Goal: Task Accomplishment & Management: Complete application form

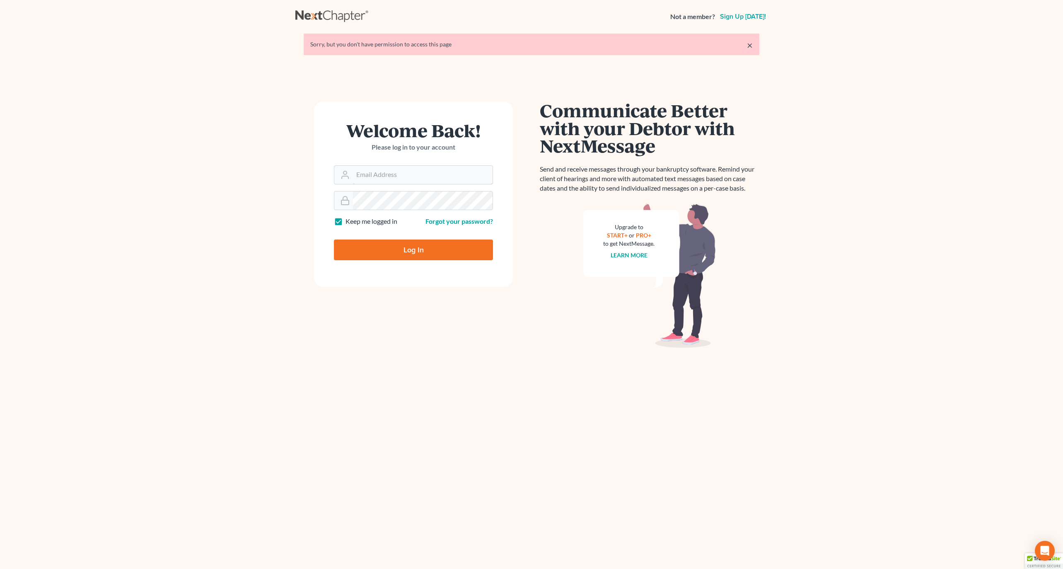
type input "[EMAIL_ADDRESS][DOMAIN_NAME]"
drag, startPoint x: 415, startPoint y: 239, endPoint x: 416, endPoint y: 244, distance: 4.7
click at [415, 239] on div "Log In" at bounding box center [413, 246] width 159 height 27
click at [418, 249] on input "Log In" at bounding box center [413, 249] width 159 height 21
type input "Thinking..."
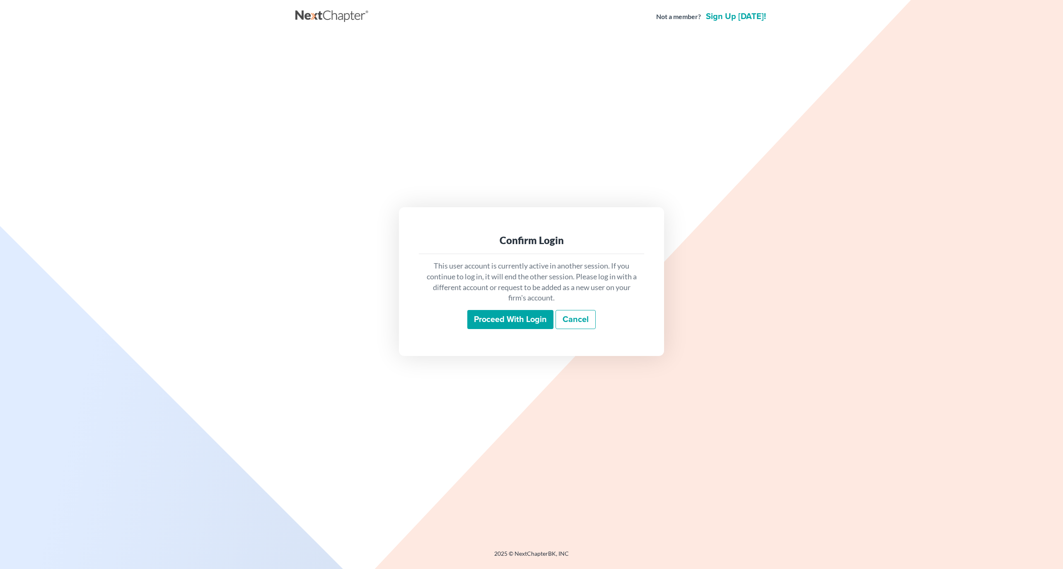
drag, startPoint x: 531, startPoint y: 323, endPoint x: 527, endPoint y: 319, distance: 5.6
click at [531, 323] on input "Proceed with login" at bounding box center [510, 319] width 86 height 19
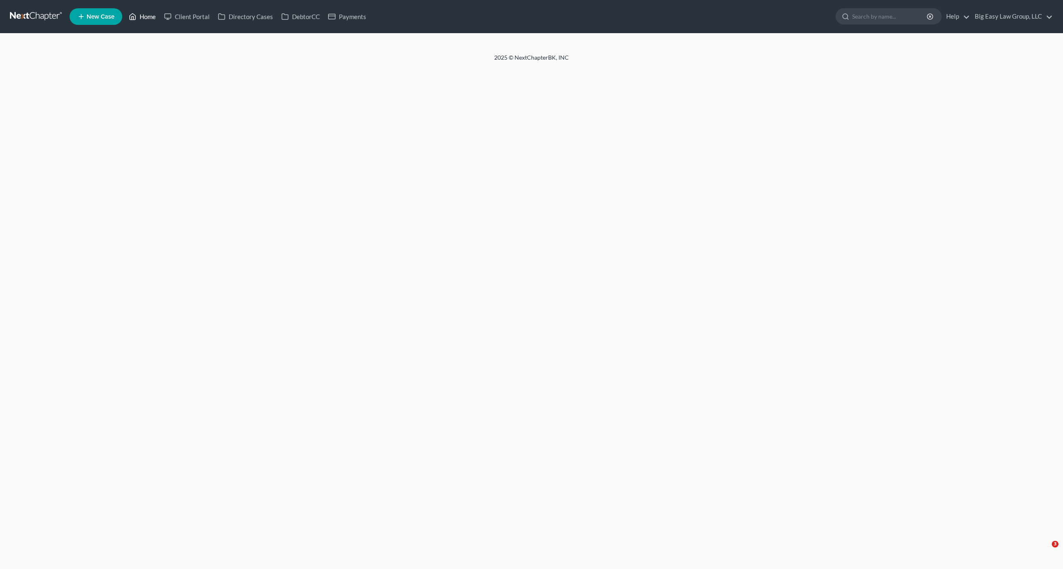
click at [146, 17] on link "Home" at bounding box center [142, 16] width 35 height 15
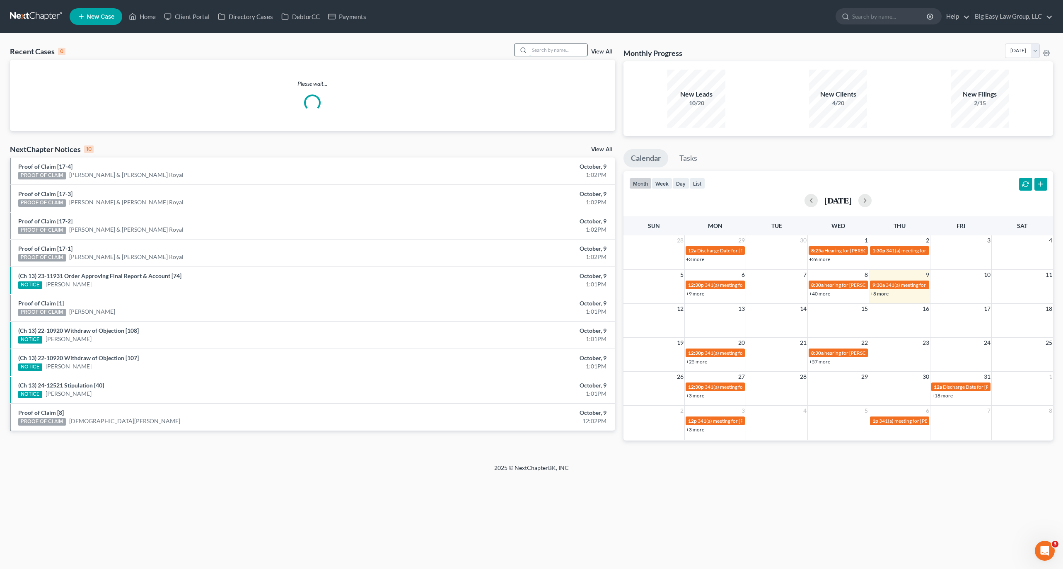
click at [565, 51] on input "search" at bounding box center [558, 50] width 58 height 12
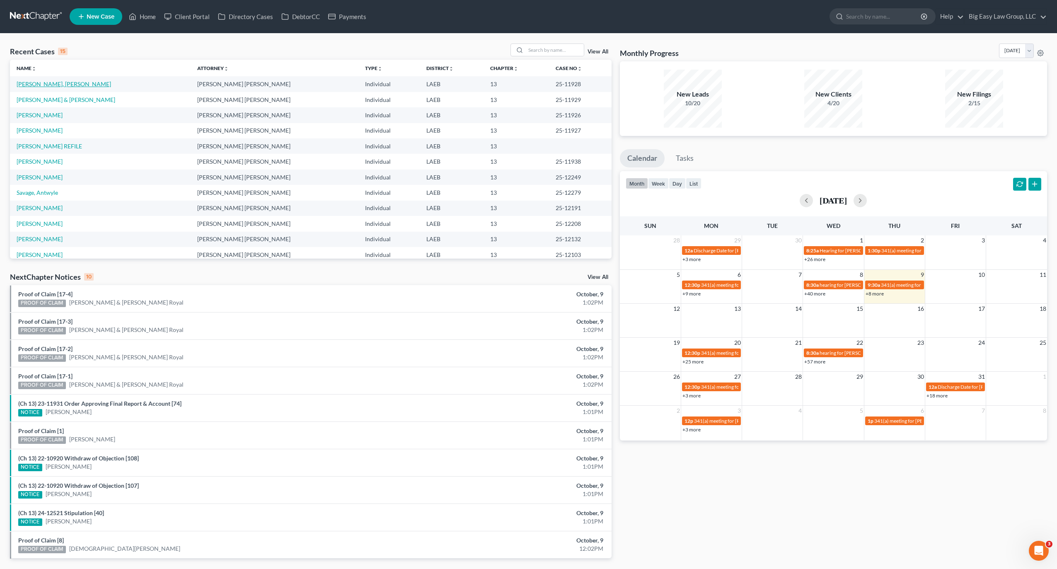
click at [51, 83] on link "Thomas, Denitrell" at bounding box center [64, 83] width 94 height 7
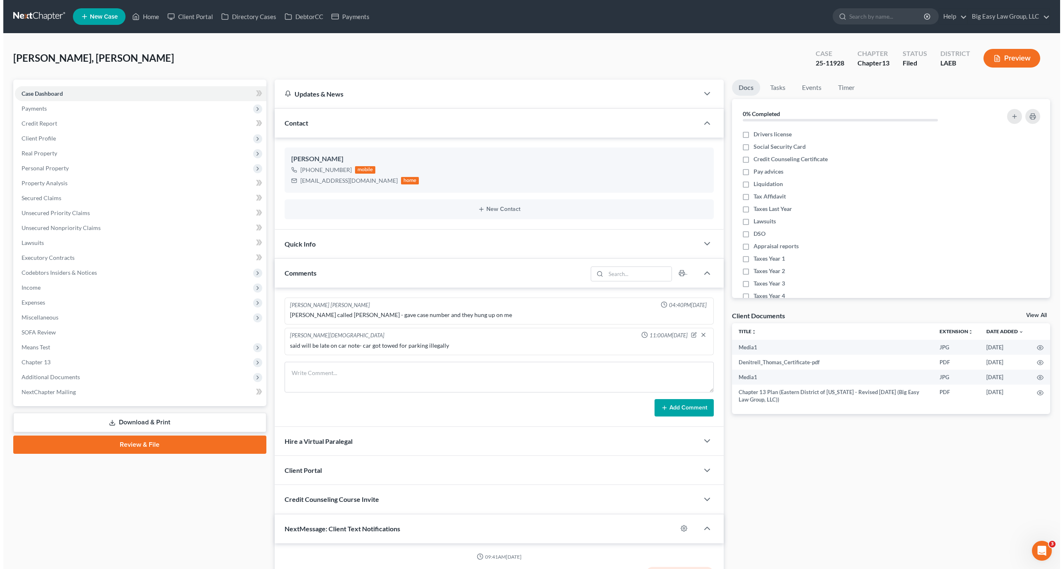
scroll to position [3509, 0]
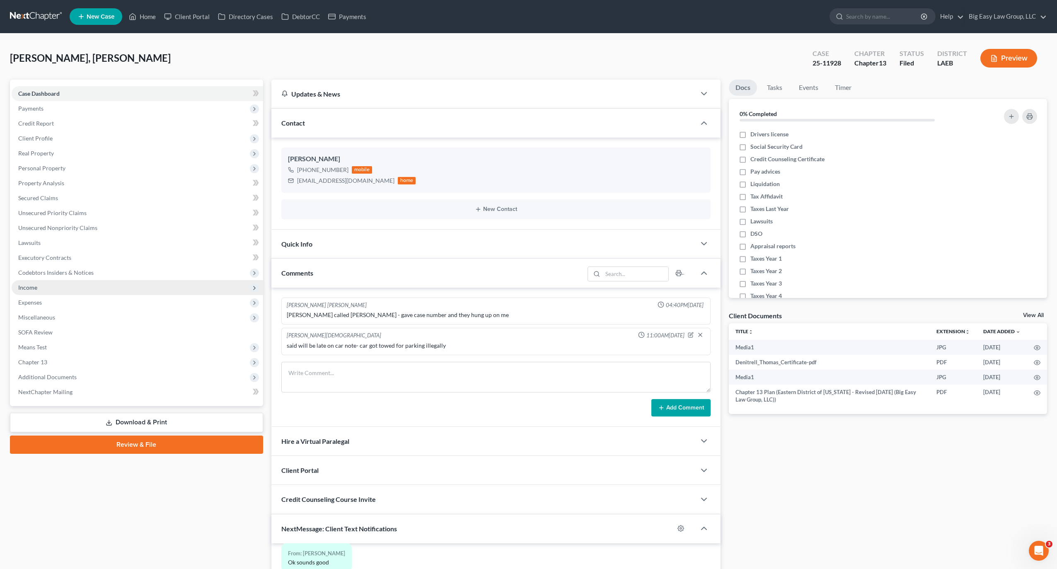
click at [75, 292] on span "Income" at bounding box center [137, 287] width 251 height 15
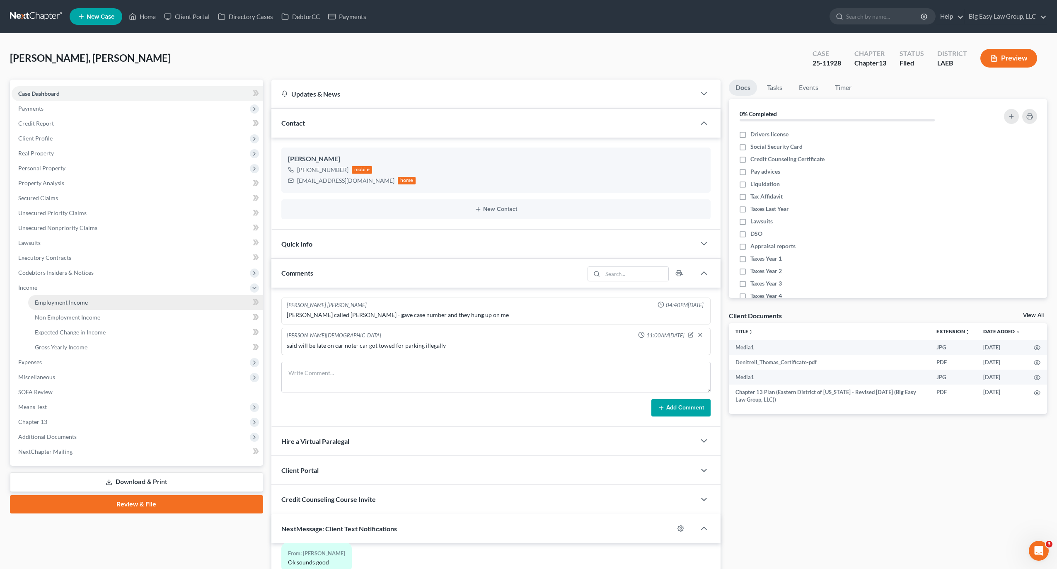
click at [82, 296] on link "Employment Income" at bounding box center [145, 302] width 235 height 15
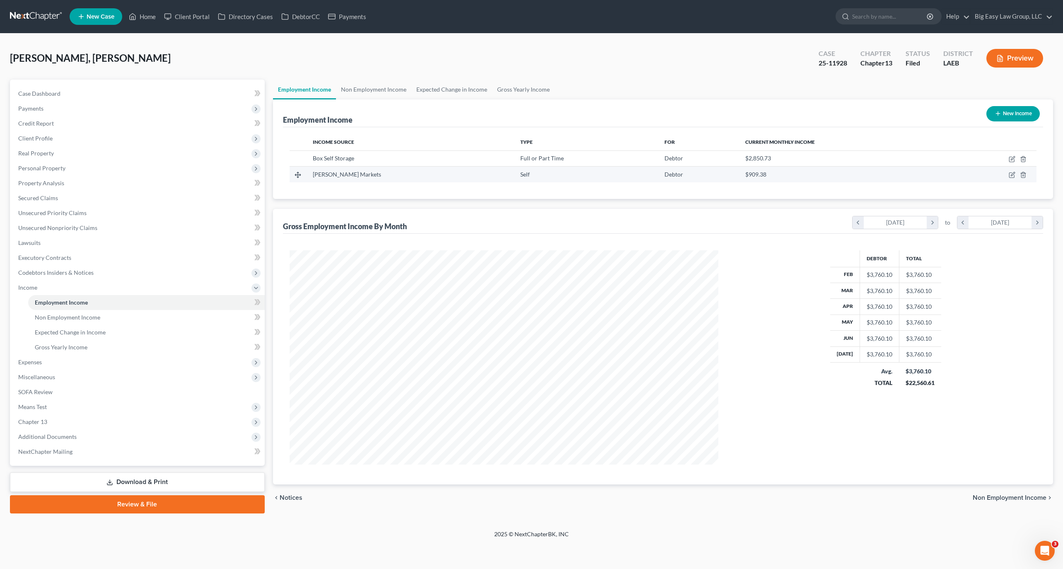
scroll to position [214, 446]
click at [370, 83] on link "Non Employment Income" at bounding box center [373, 90] width 75 height 20
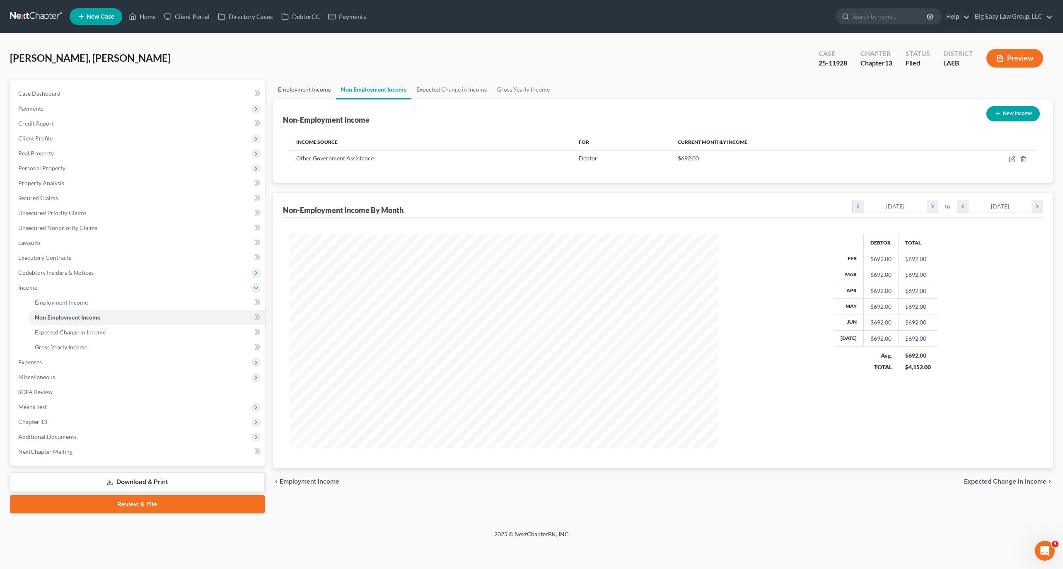
scroll to position [214, 446]
click at [300, 92] on link "Employment Income" at bounding box center [304, 90] width 63 height 20
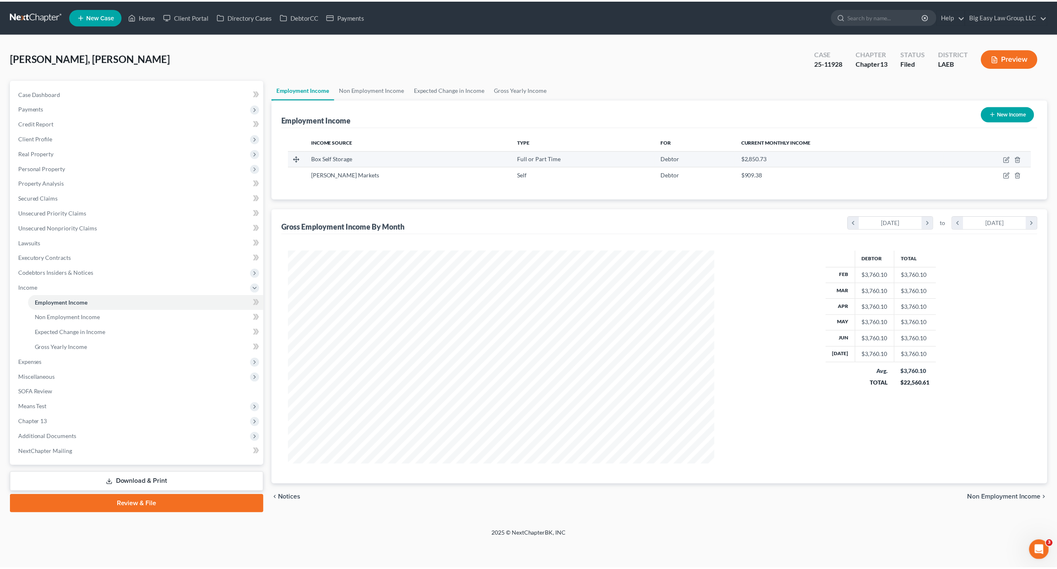
scroll to position [214, 446]
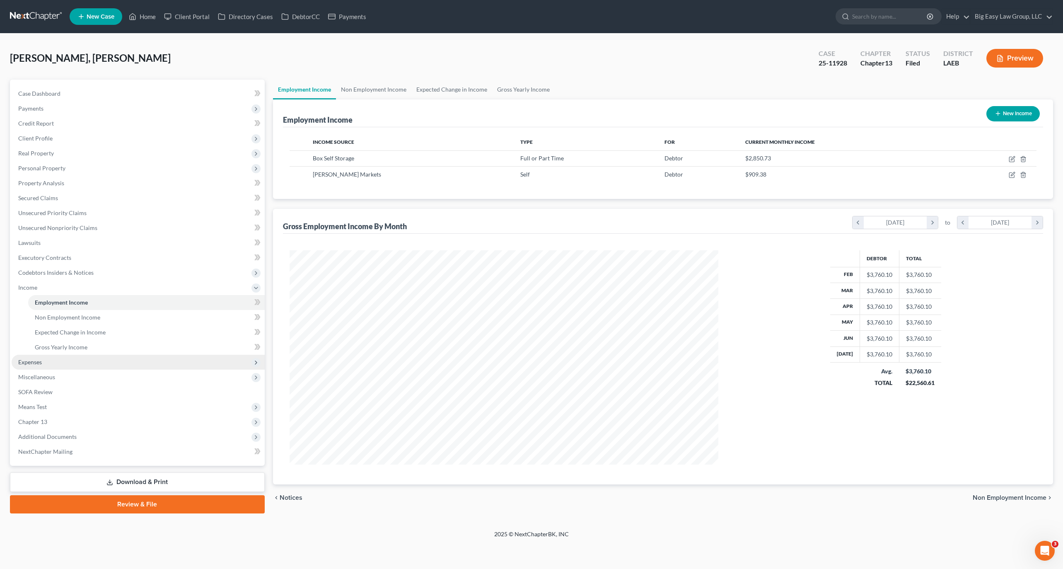
click at [38, 357] on span "Expenses" at bounding box center [138, 362] width 253 height 15
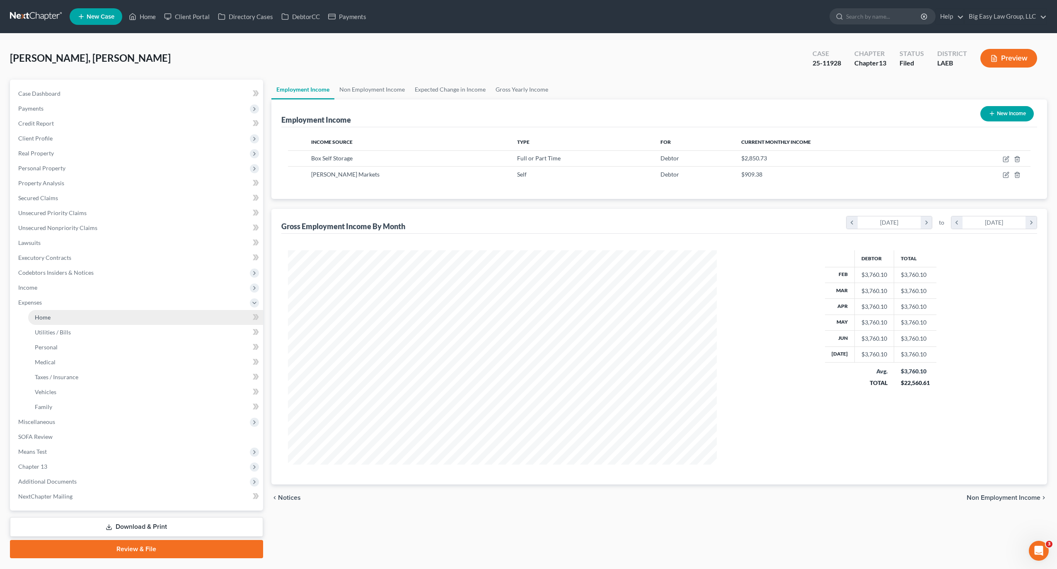
scroll to position [414032, 413802]
click at [71, 321] on link "Home" at bounding box center [145, 317] width 235 height 15
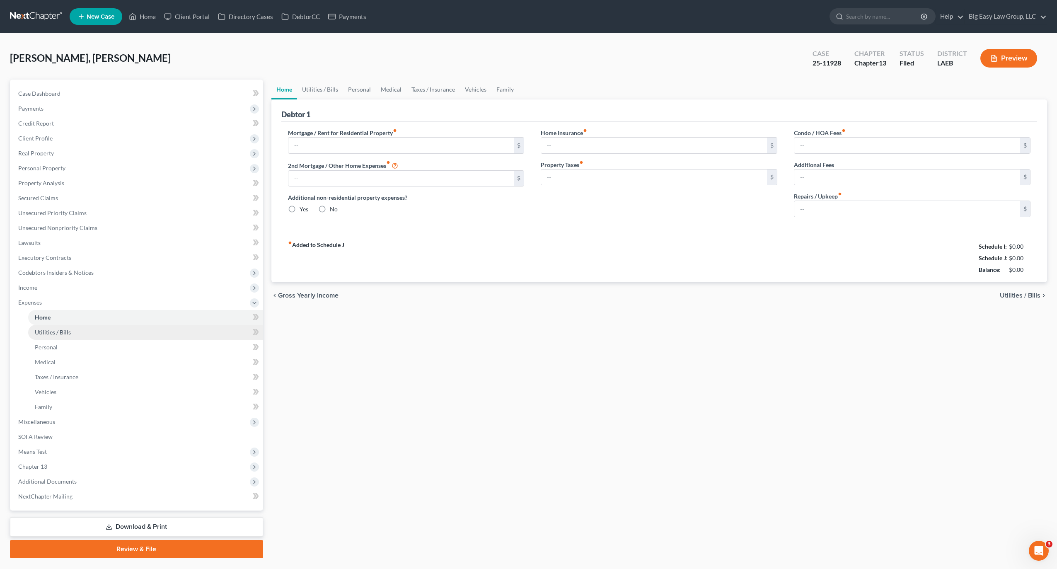
type input "1,400.00"
type input "0.00"
radio input "true"
type input "0.00"
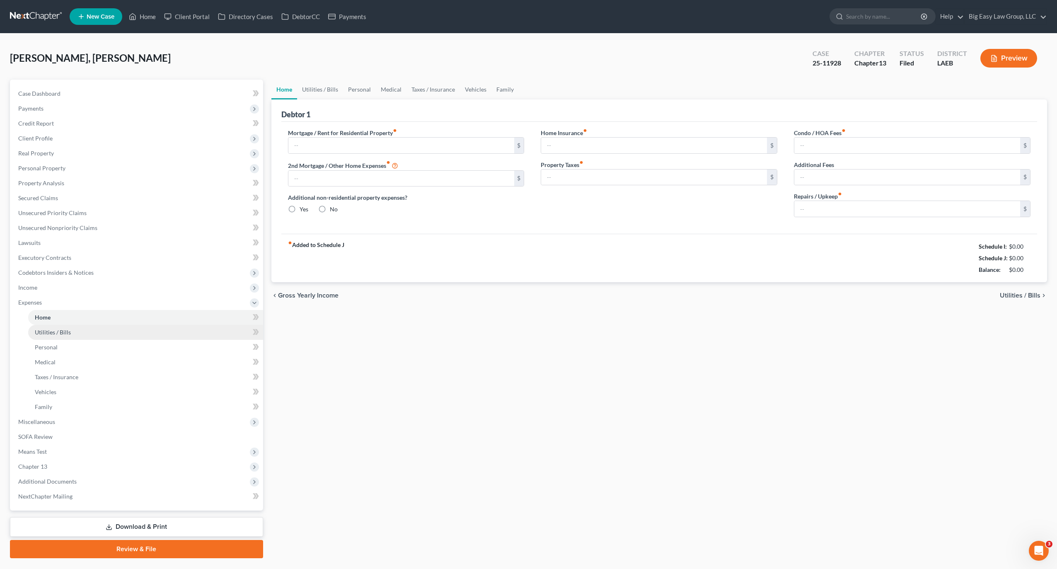
type input "0.00"
click at [303, 80] on link "Utilities / Bills" at bounding box center [320, 90] width 46 height 20
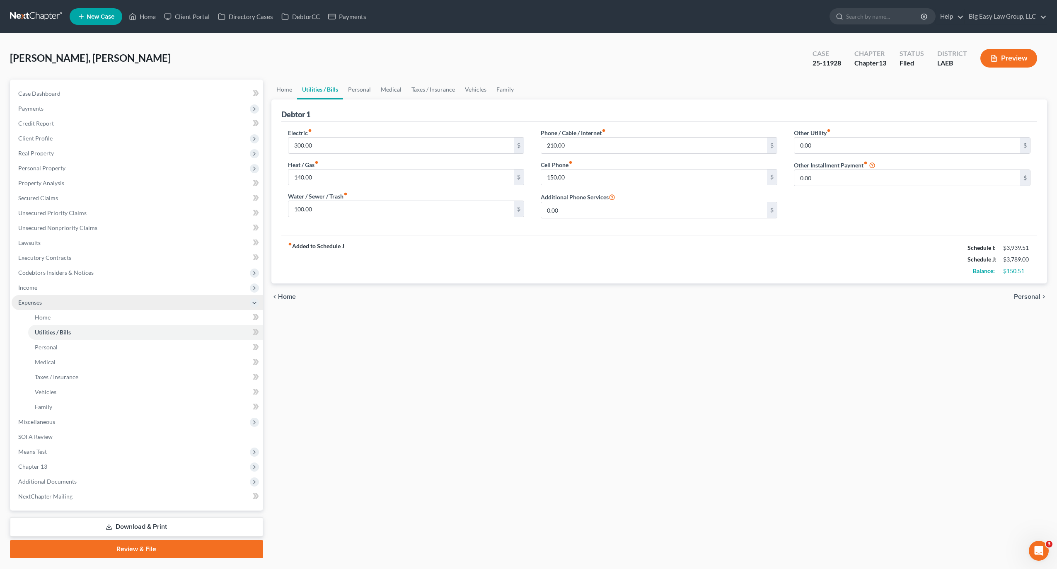
click at [56, 297] on span "Expenses" at bounding box center [137, 302] width 251 height 15
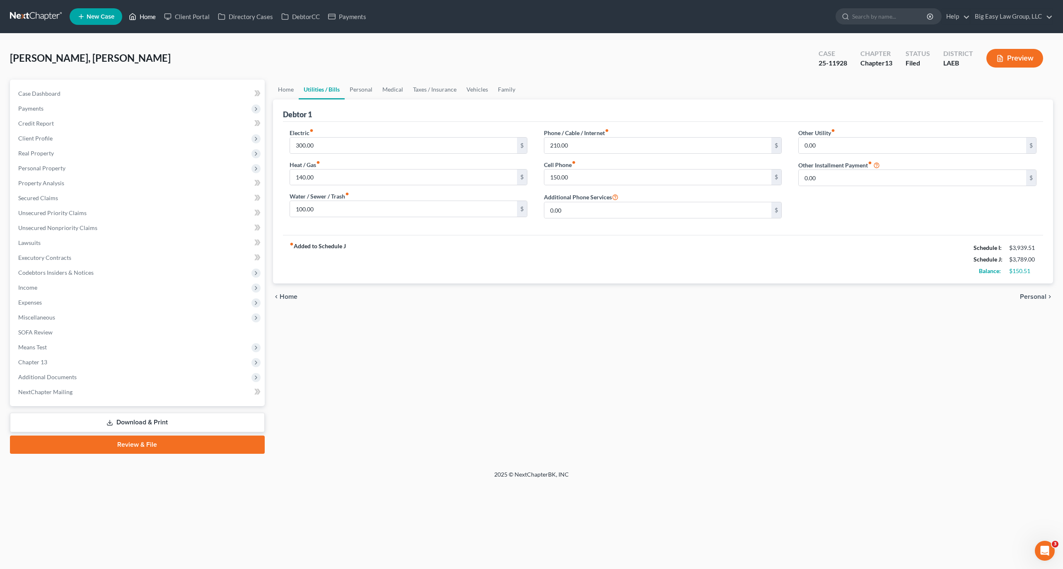
click at [153, 17] on link "Home" at bounding box center [142, 16] width 35 height 15
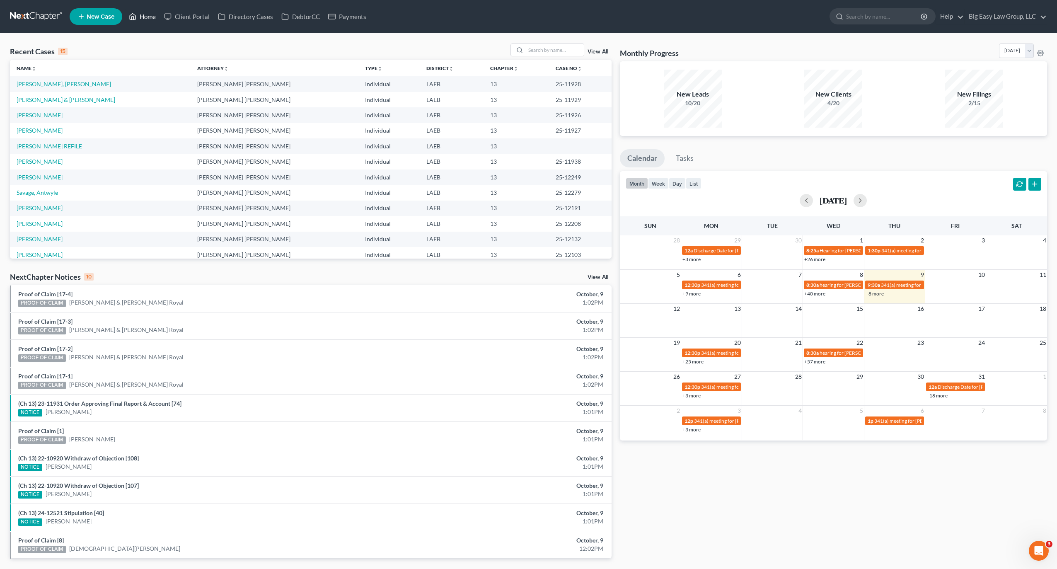
click at [143, 21] on link "Home" at bounding box center [142, 16] width 35 height 15
drag, startPoint x: 103, startPoint y: 76, endPoint x: 141, endPoint y: 16, distance: 71.1
click at [103, 75] on table "Name unfold_more expand_more expand_less Attorney unfold_more expand_more expan…" at bounding box center [310, 184] width 601 height 249
click at [143, 13] on link "Home" at bounding box center [142, 16] width 35 height 15
click at [7, 100] on div "Recent Cases 15 View All Name unfold_more expand_more expand_less Attorney unfo…" at bounding box center [311, 307] width 610 height 528
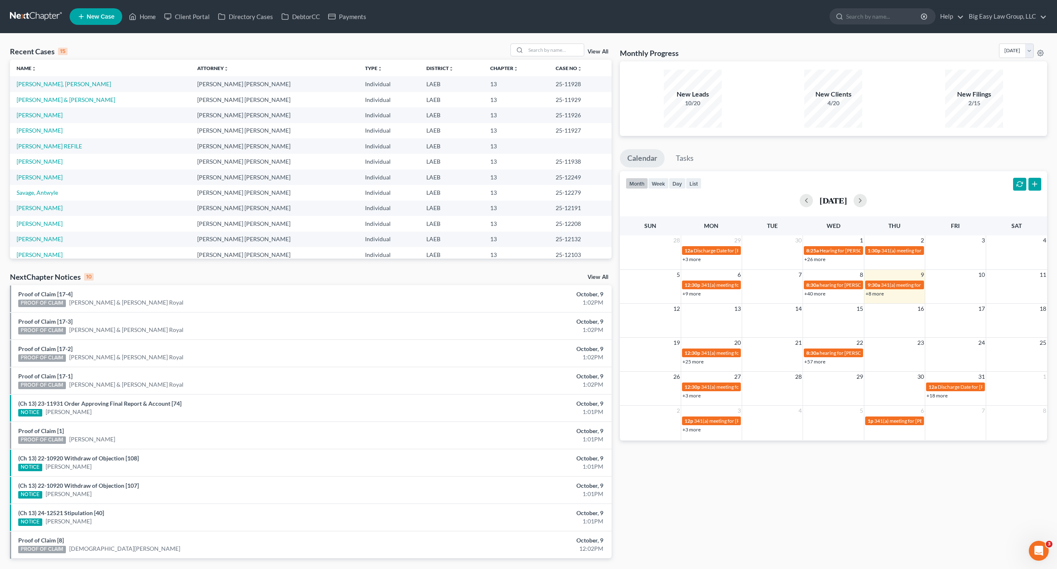
click at [199, 28] on nav "Home New Case Client Portal Directory Cases DebtorCC Payments Big Easy Law Grou…" at bounding box center [528, 16] width 1057 height 33
click at [145, 25] on ul "New Case Home Client Portal Directory Cases DebtorCC Payments - No Result - See…" at bounding box center [558, 17] width 977 height 22
click at [149, 19] on link "Home" at bounding box center [142, 16] width 35 height 15
click at [157, 17] on link "Home" at bounding box center [142, 16] width 35 height 15
click at [42, 143] on link "Davis, Irvin REFILE" at bounding box center [49, 146] width 65 height 7
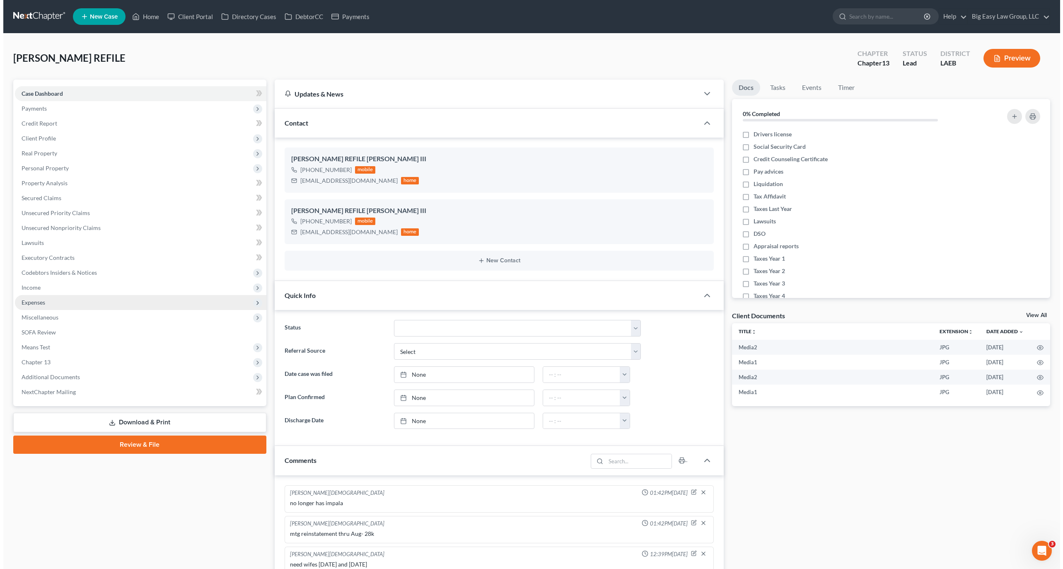
scroll to position [2850, 0]
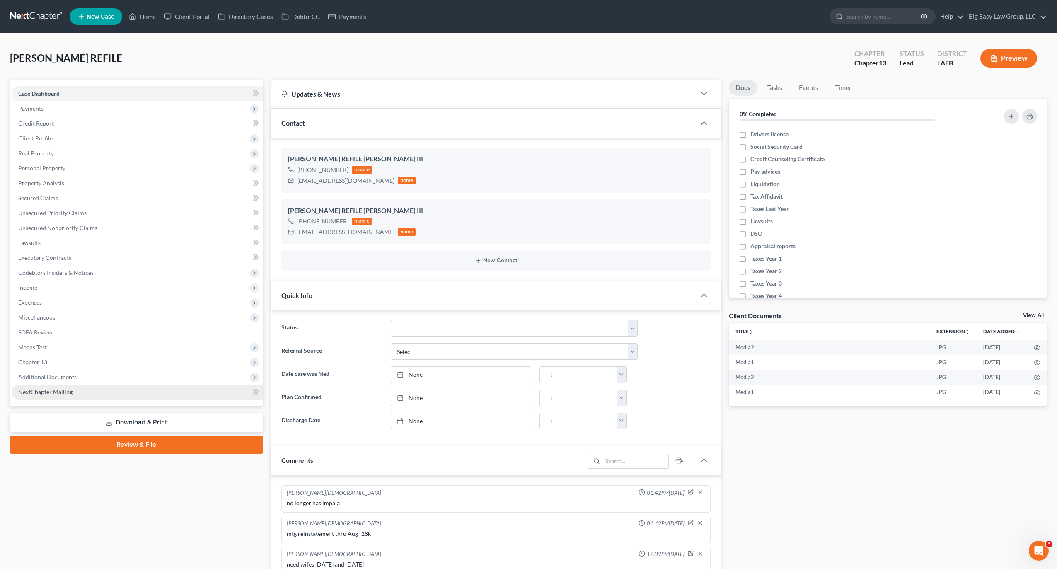
click at [70, 387] on link "NextChapter Mailing" at bounding box center [137, 391] width 251 height 15
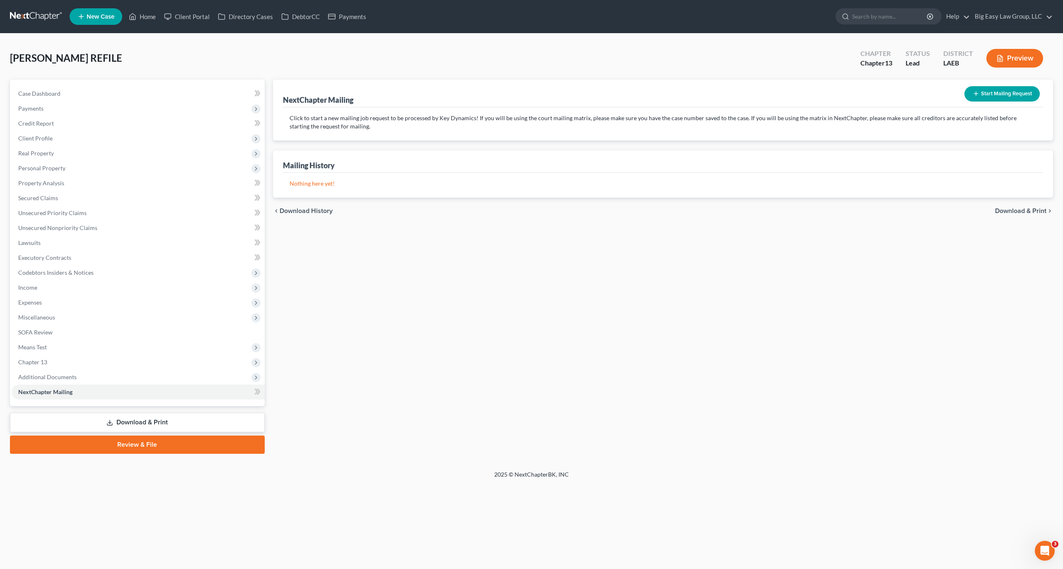
click at [75, 384] on li "NextChapter Mailing" at bounding box center [138, 391] width 253 height 15
click at [104, 374] on span "Additional Documents" at bounding box center [138, 377] width 253 height 15
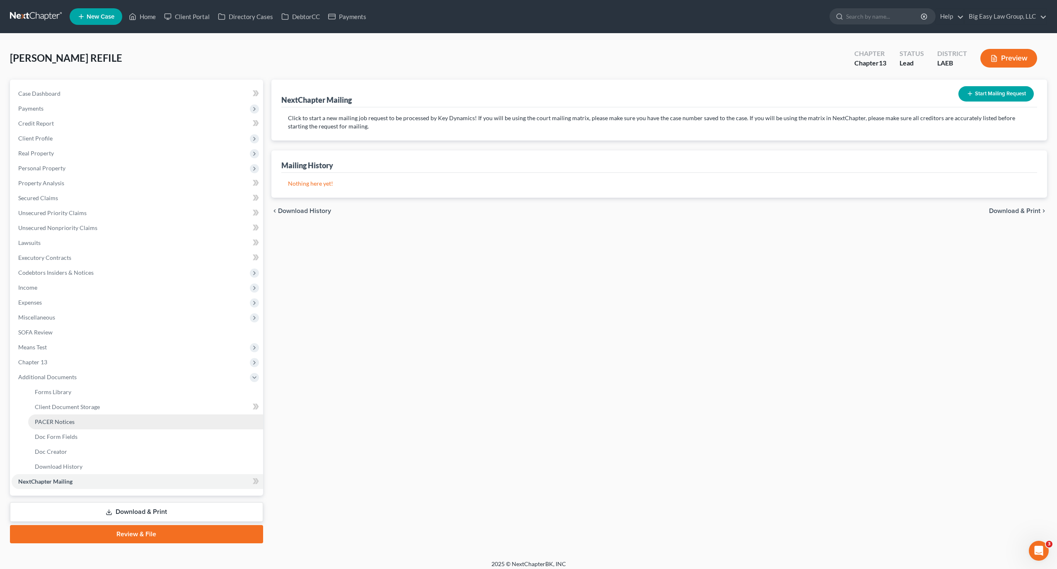
click at [106, 416] on link "PACER Notices" at bounding box center [145, 421] width 235 height 15
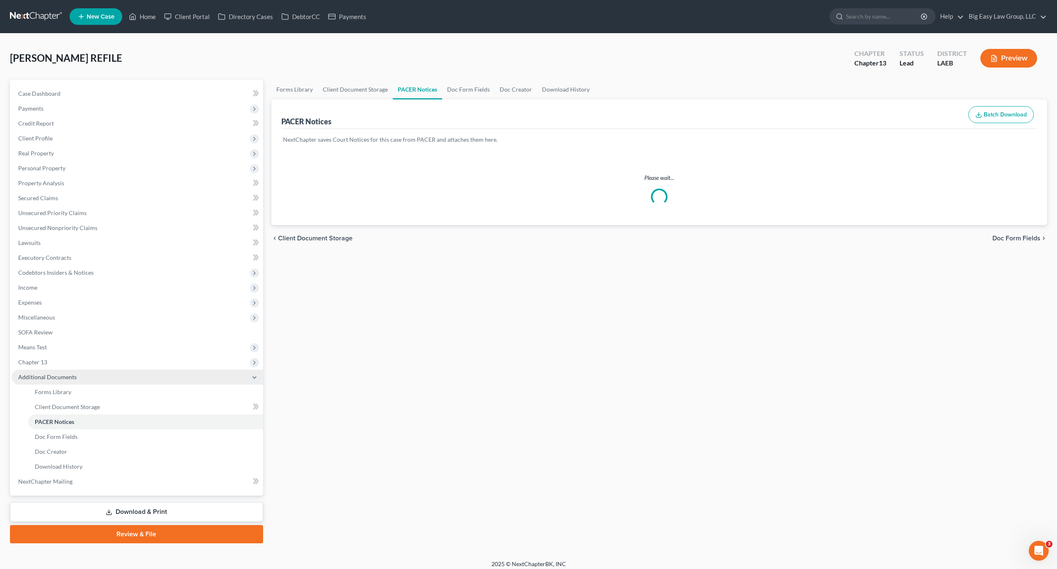
click at [68, 378] on span "Additional Documents" at bounding box center [47, 376] width 58 height 7
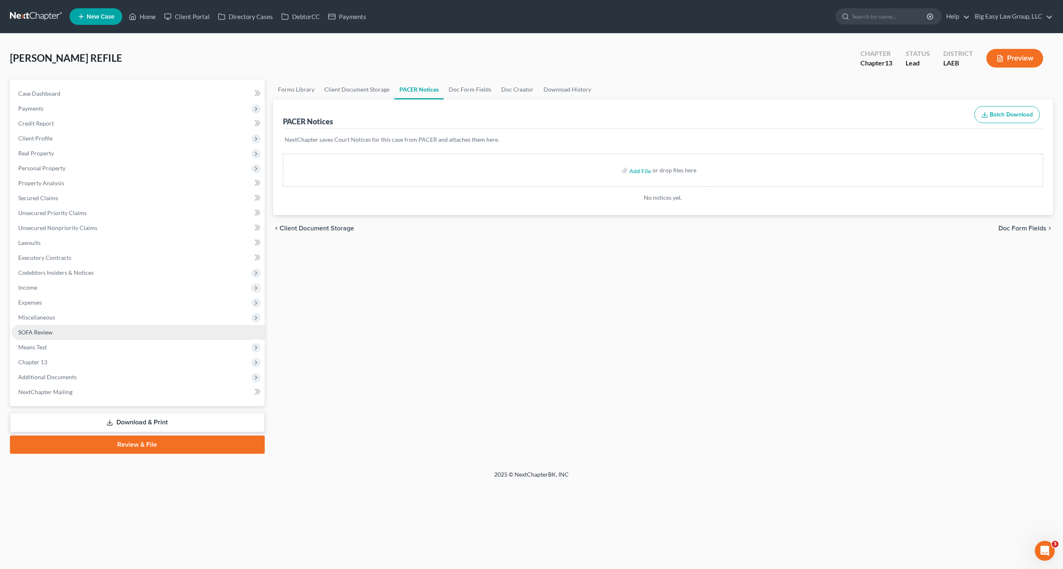
click at [48, 327] on link "SOFA Review" at bounding box center [138, 332] width 253 height 15
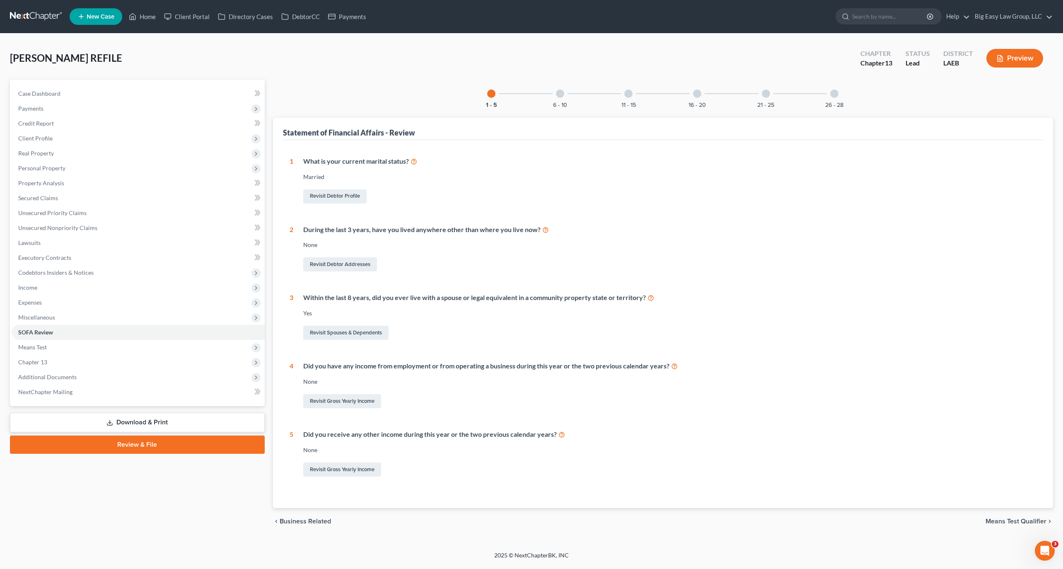
click at [370, 410] on div "1 What is your current marital status? Married Revisit Debtor Profile 2 During …" at bounding box center [663, 317] width 747 height 321
click at [366, 392] on div "Revisit Gross Yearly Income" at bounding box center [670, 400] width 734 height 17
click at [366, 401] on link "Revisit Gross Yearly Income" at bounding box center [342, 401] width 78 height 14
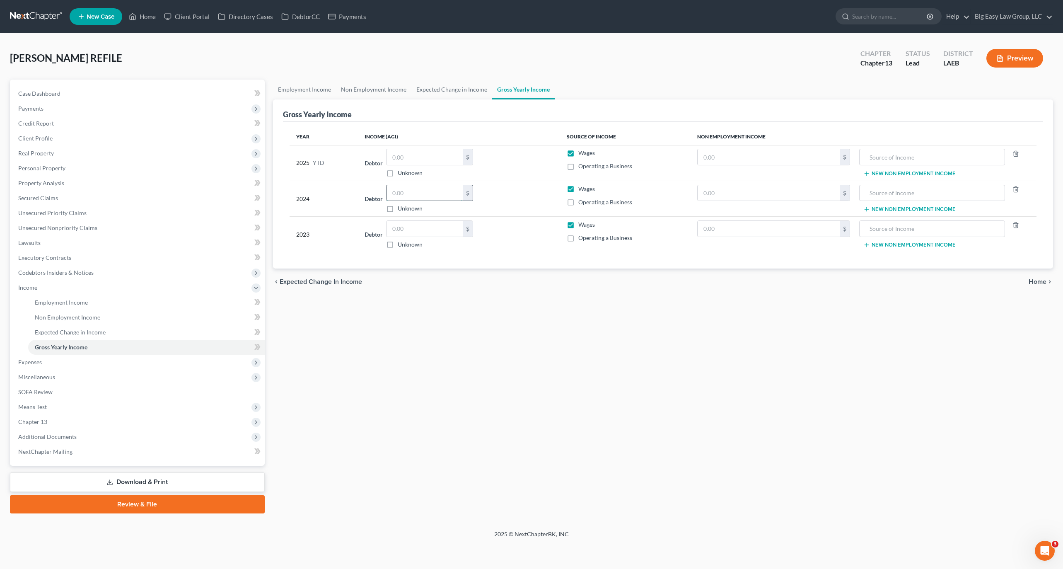
click at [438, 198] on input "text" at bounding box center [424, 193] width 76 height 16
type input "78,819.00"
click at [416, 218] on td "Debtor $ Unknown Balance Undetermined $ Unknown" at bounding box center [459, 235] width 202 height 36
click at [423, 234] on input "text" at bounding box center [424, 229] width 76 height 16
click at [426, 222] on input "text" at bounding box center [424, 229] width 76 height 16
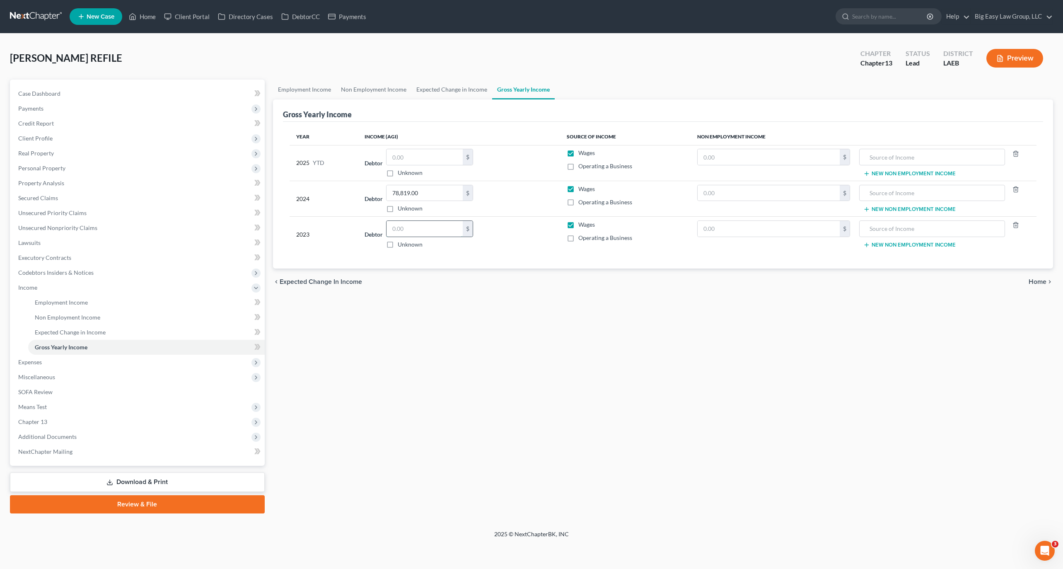
click at [425, 229] on input "text" at bounding box center [424, 229] width 76 height 16
type input "84,202.00"
click at [435, 166] on div "$ Unknown" at bounding box center [429, 163] width 87 height 28
drag, startPoint x: 435, startPoint y: 159, endPoint x: 417, endPoint y: 161, distance: 17.9
click at [435, 159] on input "text" at bounding box center [424, 157] width 76 height 16
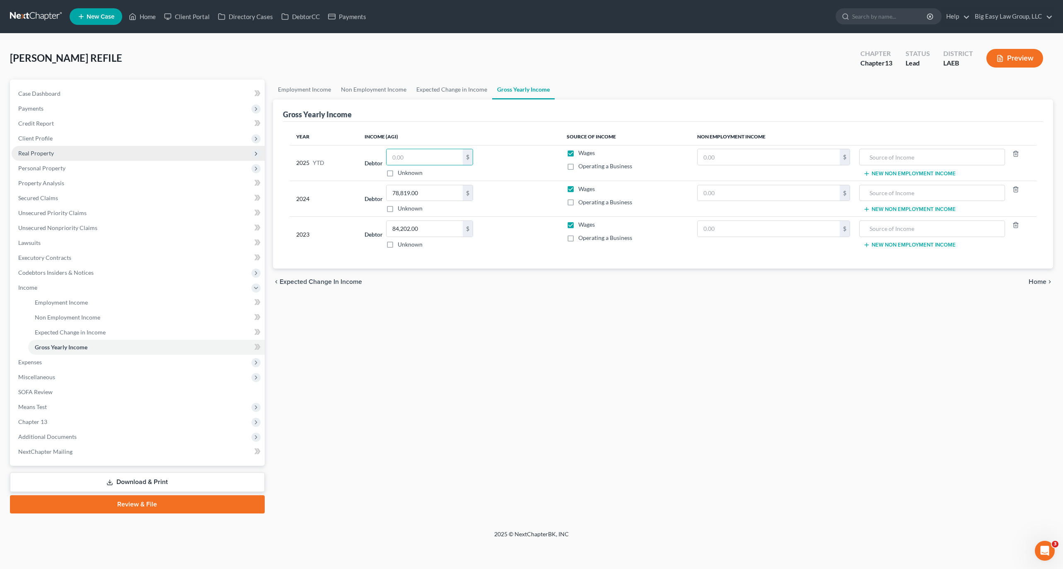
click at [62, 151] on span "Real Property" at bounding box center [138, 153] width 253 height 15
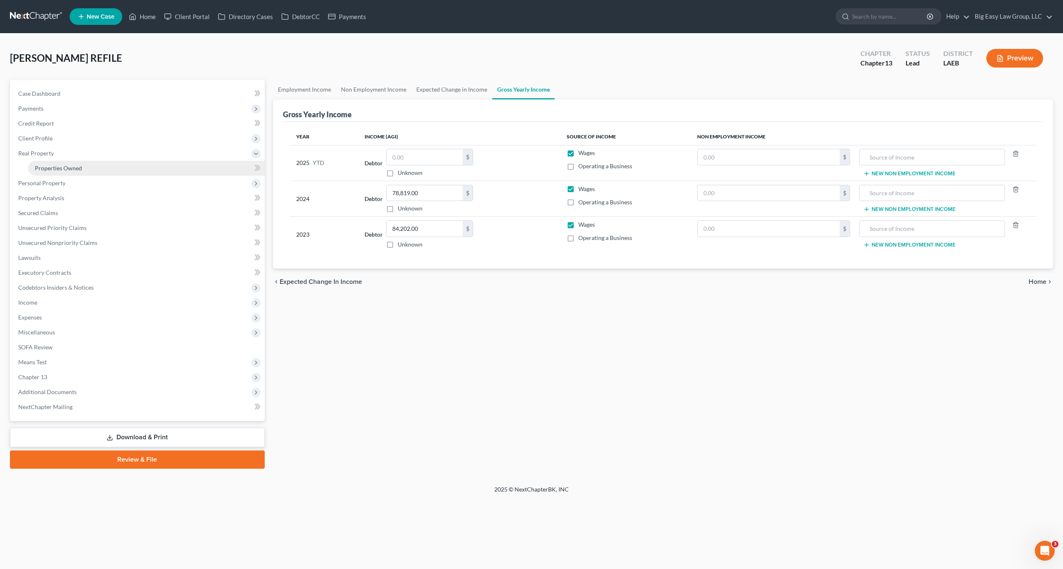
click at [94, 166] on link "Properties Owned" at bounding box center [146, 168] width 237 height 15
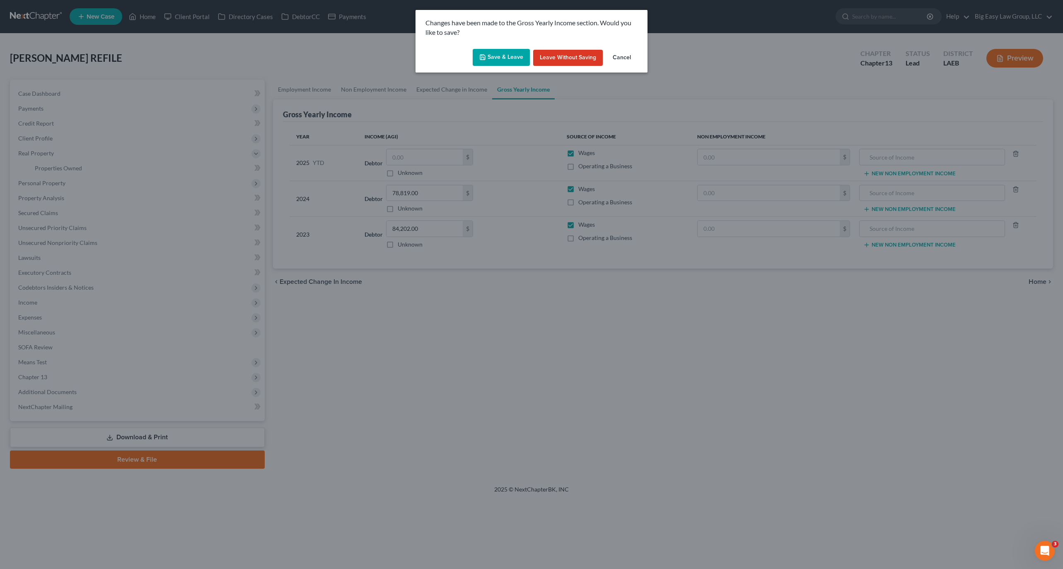
drag, startPoint x: 509, startPoint y: 58, endPoint x: 515, endPoint y: 60, distance: 6.5
click at [510, 59] on button "Save & Leave" at bounding box center [501, 57] width 57 height 17
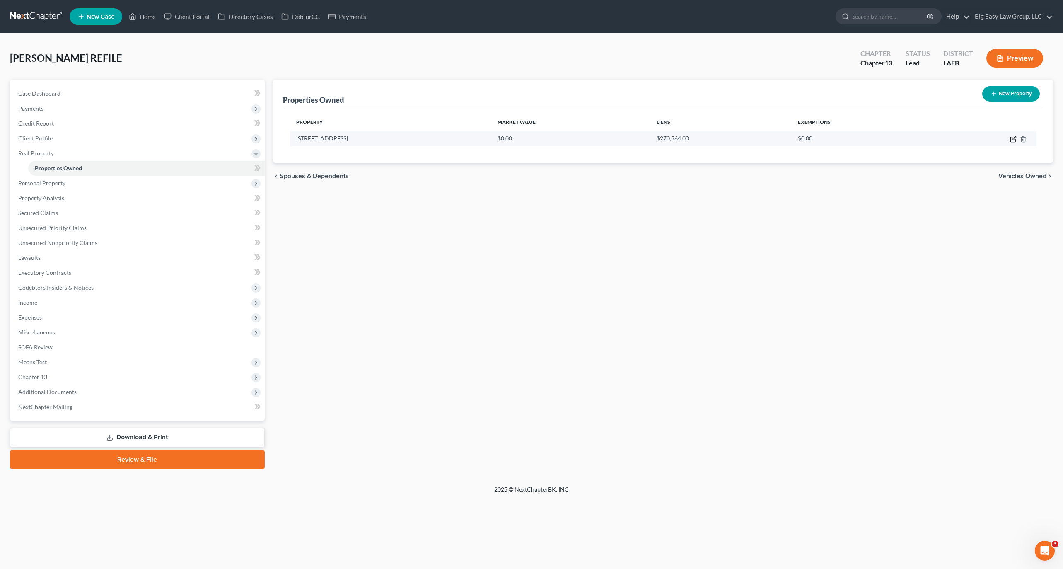
click at [1014, 138] on icon "button" at bounding box center [1013, 139] width 7 height 7
select select "19"
select select "0"
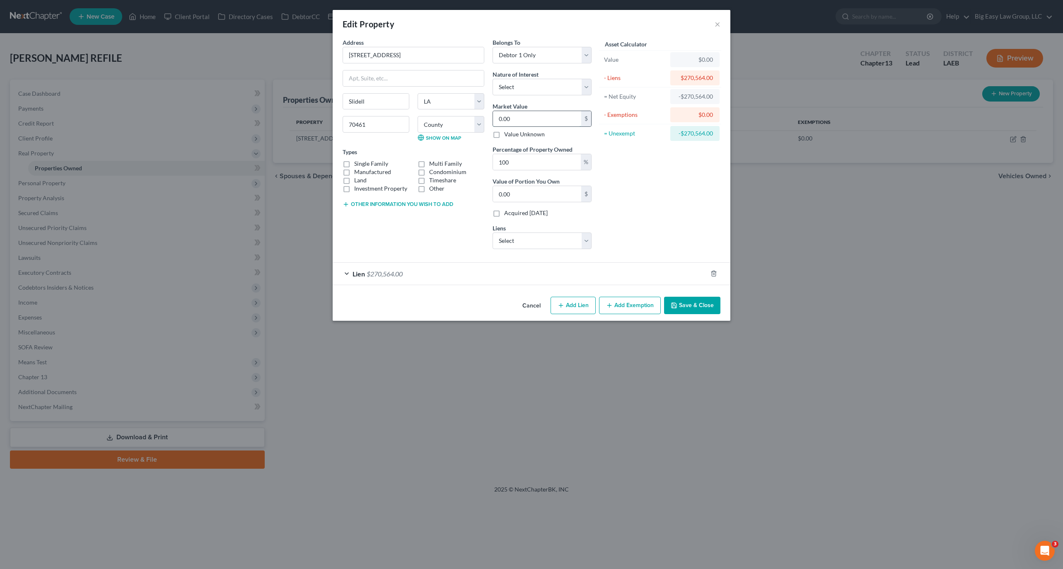
click at [522, 114] on input "0.00" at bounding box center [537, 119] width 88 height 16
drag, startPoint x: 478, startPoint y: 111, endPoint x: 471, endPoint y: 111, distance: 7.0
click at [471, 111] on div "Address * 656 Cat island Ct. Slidell State AL AK AR AZ CA CO CT DE DC FL GA GU …" at bounding box center [466, 146] width 257 height 217
type input "3"
type input "3.00"
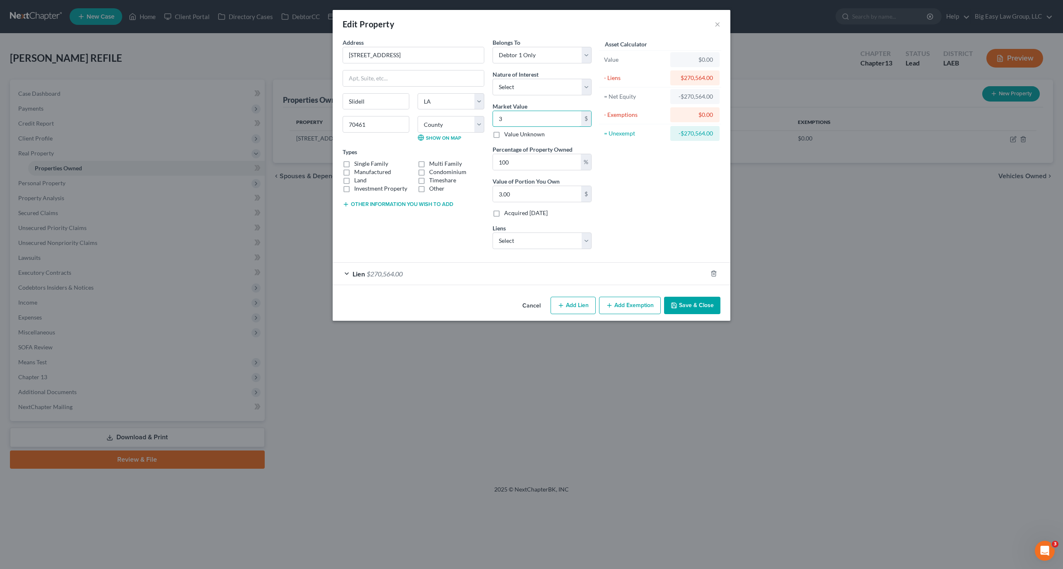
type input "30"
type input "30.00"
type input "301"
type input "301.00"
type input "3010"
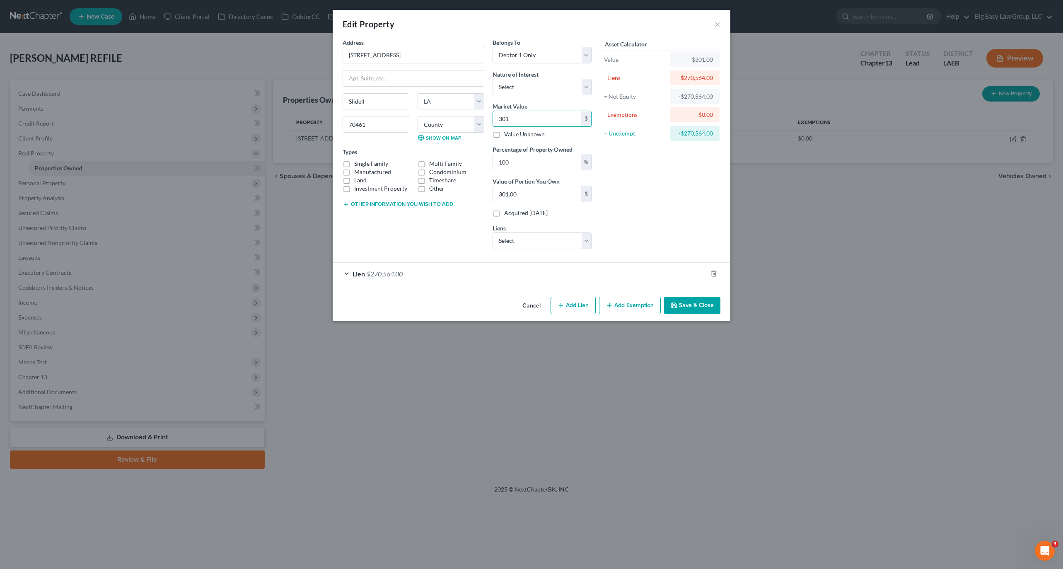
type input "3,010.00"
type input "3,0100"
type input "30,100.00"
type input "30,1000"
type input "301,000.00"
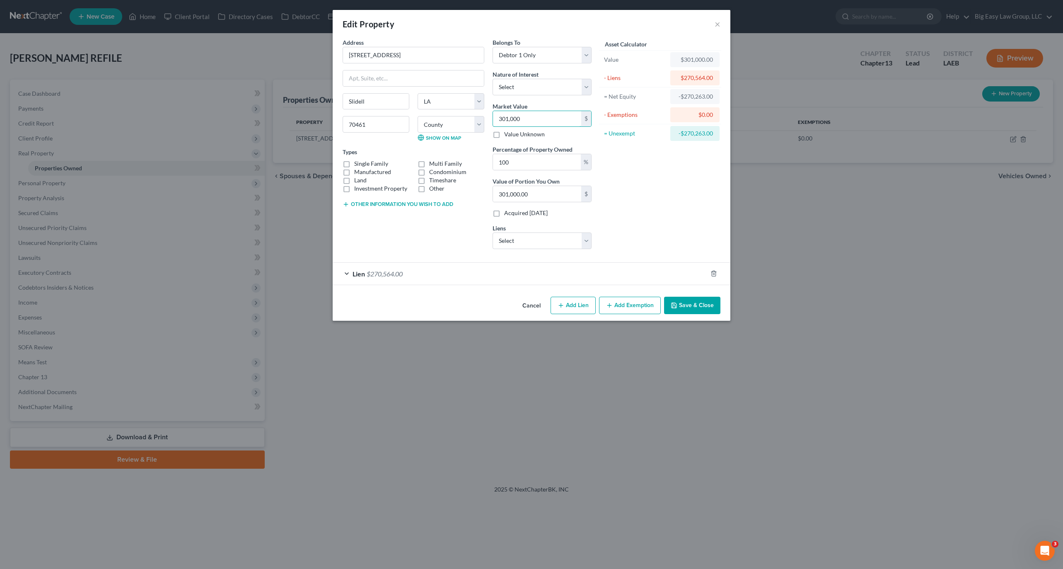
type input "301,00"
type input "30,100.00"
type input "30,10"
type input "3,010.00"
type input "3,01"
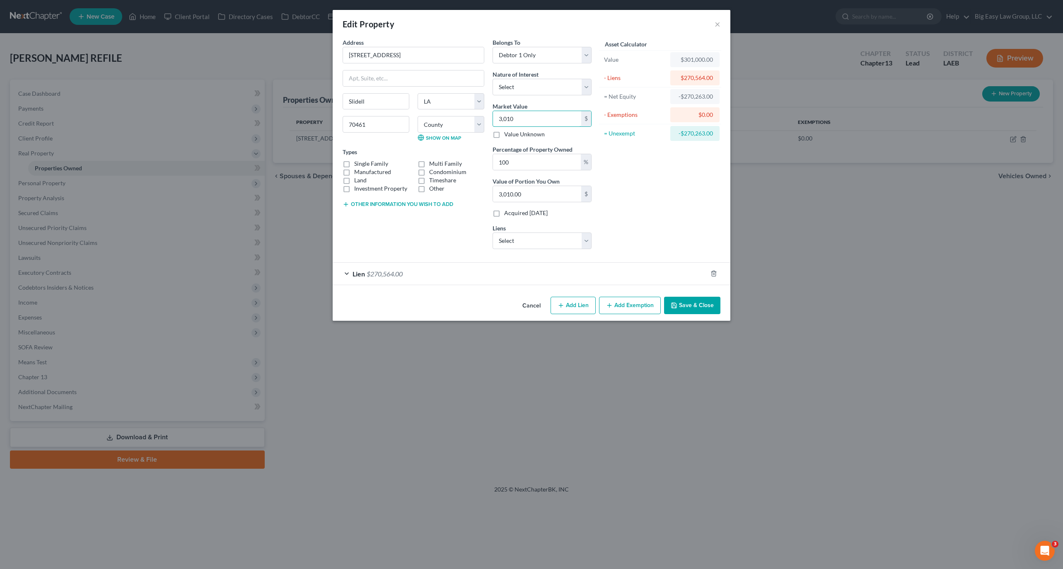
type input "301.00"
click at [527, 121] on input "301" at bounding box center [537, 119] width 88 height 16
type input "3018"
type input "3,018.00"
type input "3,0180"
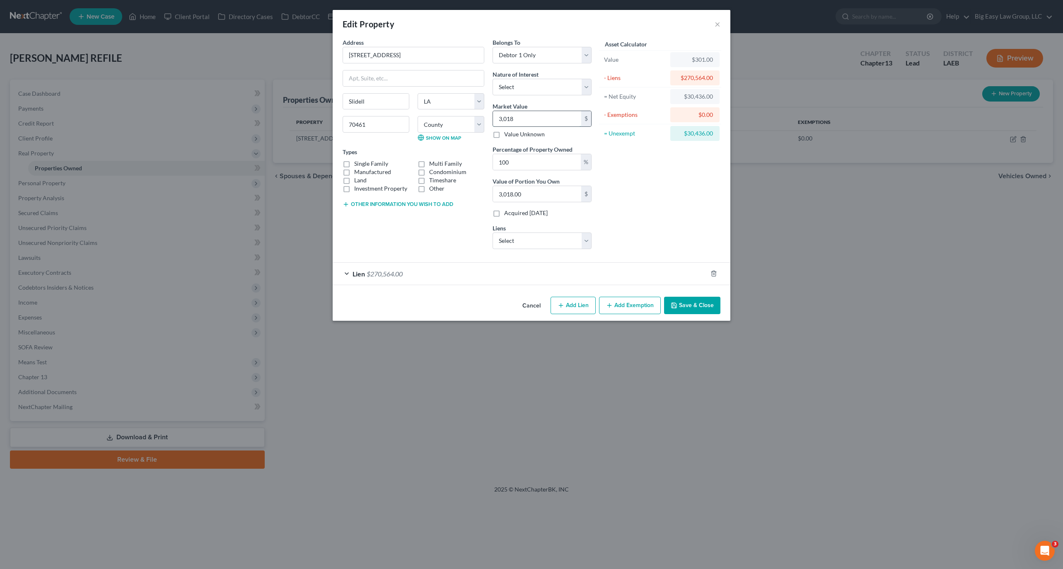
type input "30,180.00"
type input "30,1800"
type input "301,800.00"
click at [566, 275] on div "Lien $270,564.00" at bounding box center [520, 274] width 374 height 22
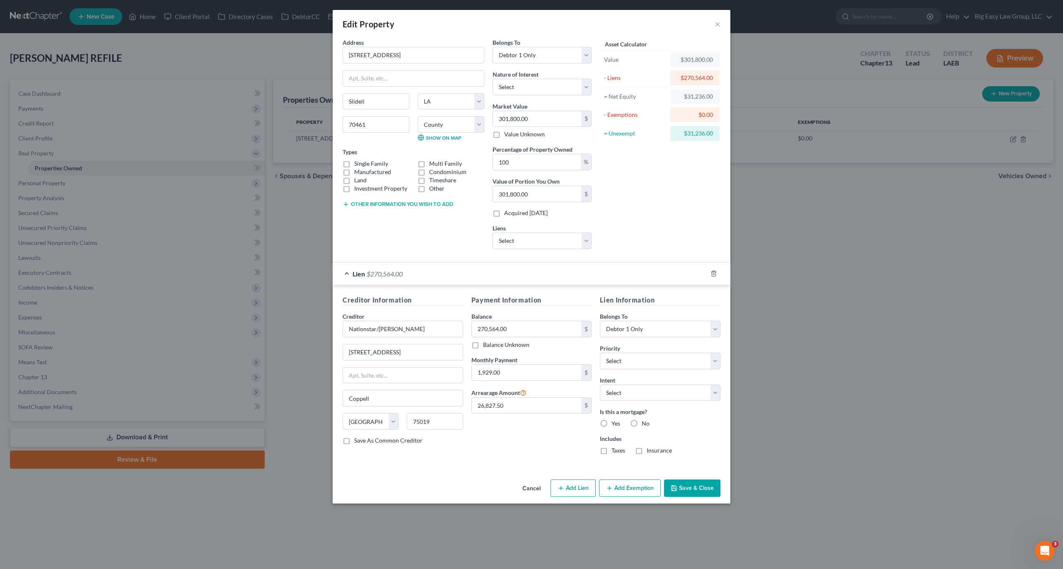
click at [648, 488] on button "Add Exemption" at bounding box center [630, 487] width 62 height 17
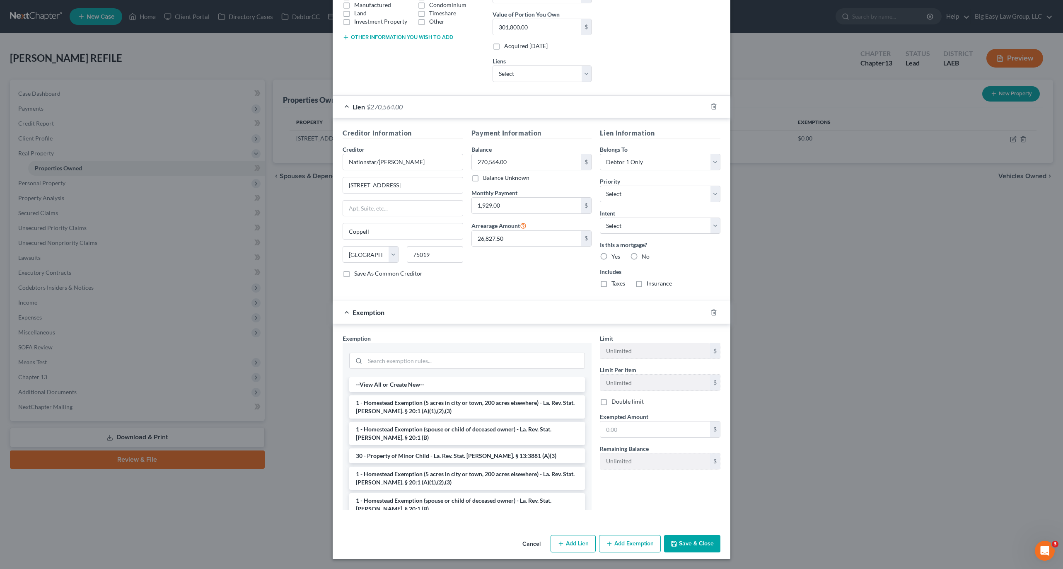
click at [392, 401] on li "1 - Homestead Exemption (5 acres in city or town, 200 acres elsewhere) - La. Re…" at bounding box center [467, 406] width 236 height 23
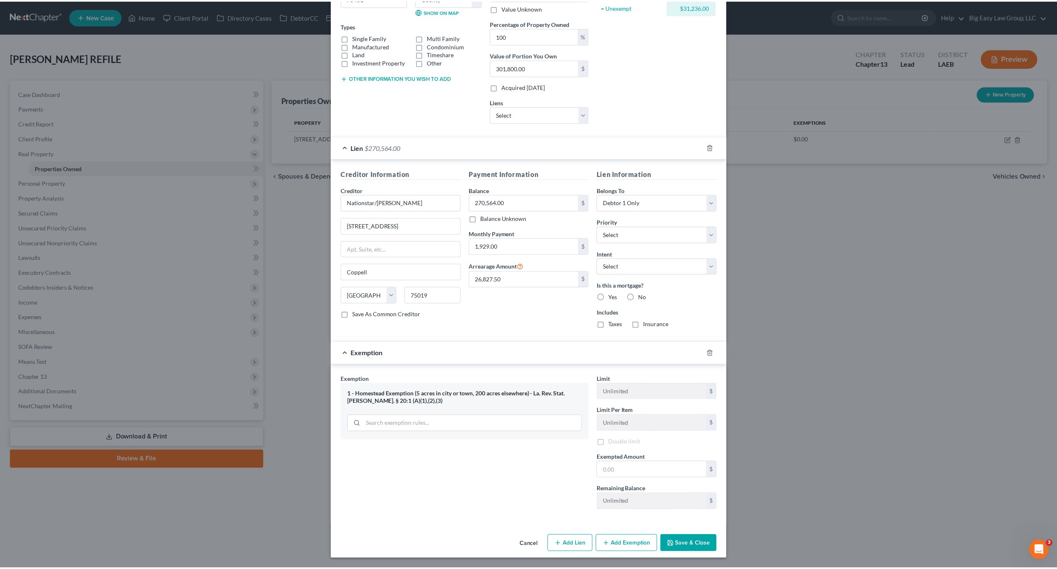
scroll to position [128, 0]
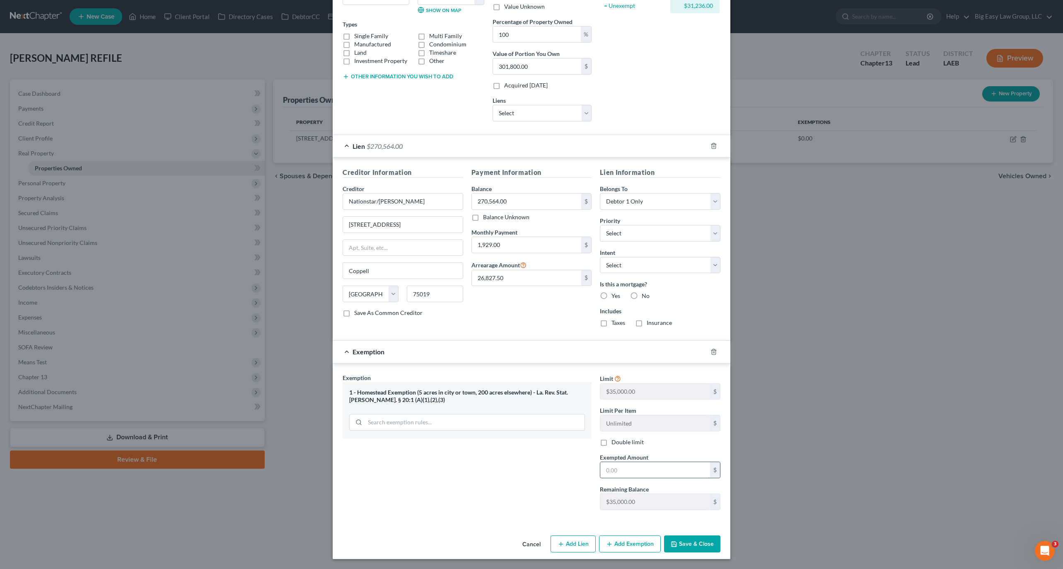
click at [649, 470] on input "text" at bounding box center [655, 470] width 110 height 16
type input "35,000.00"
click at [686, 543] on button "Save & Close" at bounding box center [692, 543] width 56 height 17
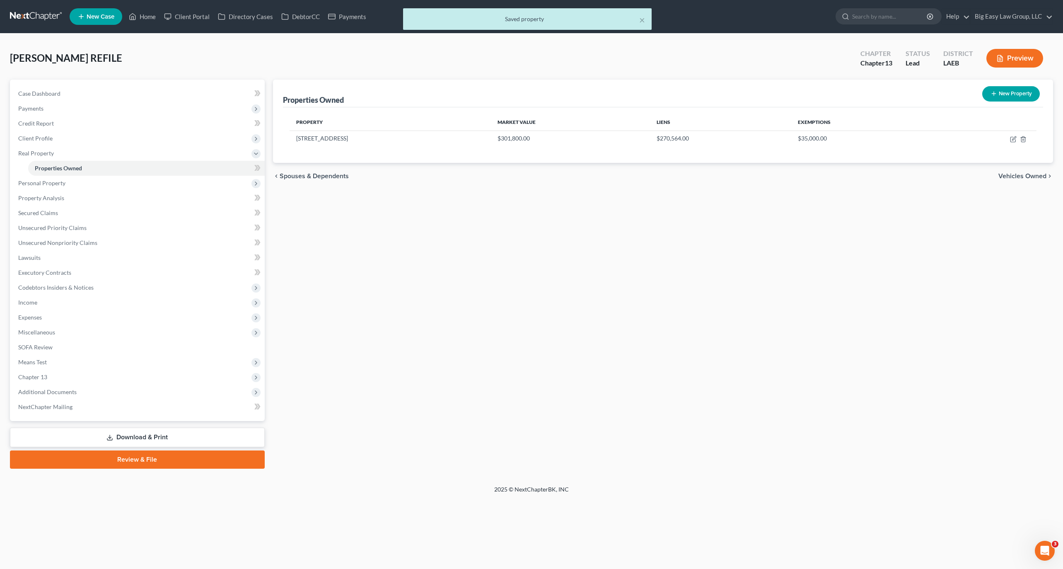
click at [387, 257] on div "Properties Owned New Property Property Market Value Liens Exemptions 656 Cat is…" at bounding box center [663, 274] width 789 height 389
click at [100, 186] on span "Personal Property" at bounding box center [138, 183] width 253 height 15
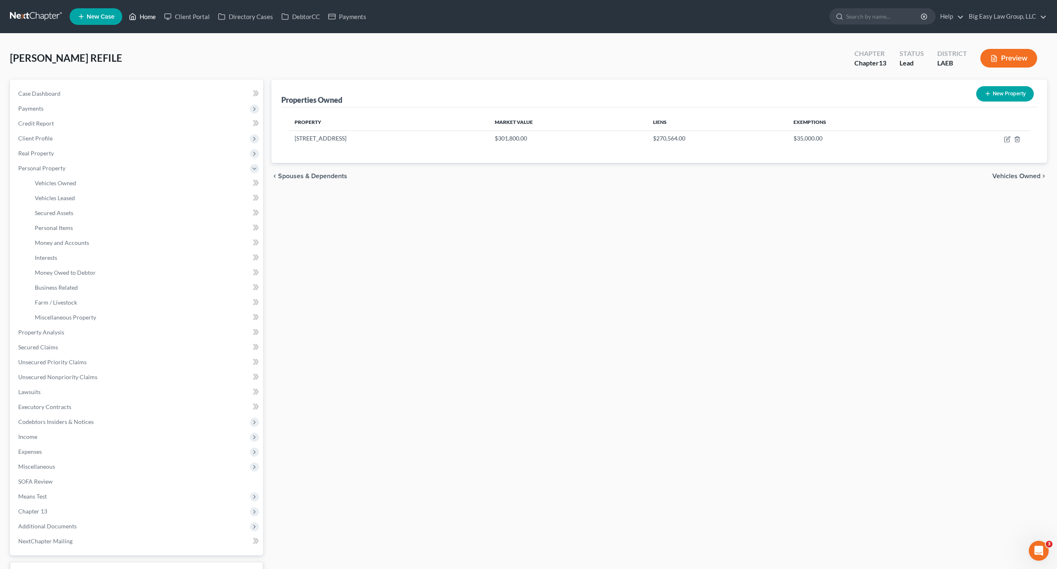
click at [160, 18] on link "Home" at bounding box center [142, 16] width 35 height 15
click at [147, 15] on link "Home" at bounding box center [142, 16] width 35 height 15
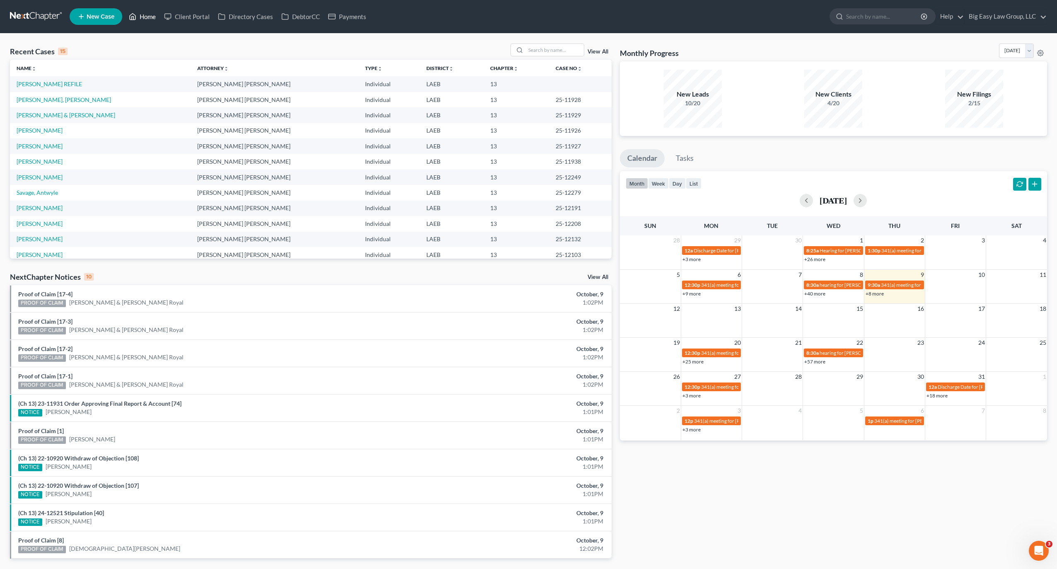
drag, startPoint x: 141, startPoint y: 47, endPoint x: 134, endPoint y: 10, distance: 37.5
click at [141, 46] on div "Recent Cases 15 View All" at bounding box center [310, 51] width 601 height 16
click at [135, 9] on link "Home" at bounding box center [142, 16] width 35 height 15
click at [557, 58] on div "Recent Cases 15 View All" at bounding box center [310, 51] width 601 height 16
drag, startPoint x: 560, startPoint y: 53, endPoint x: 7, endPoint y: 42, distance: 552.7
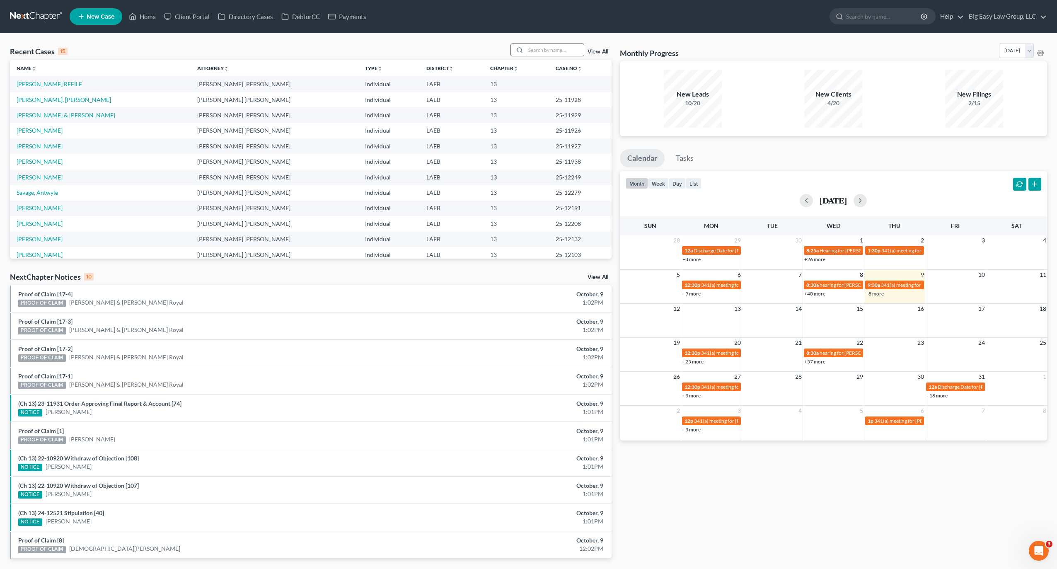
click at [558, 53] on input "search" at bounding box center [555, 50] width 58 height 12
click at [146, 11] on link "Home" at bounding box center [142, 16] width 35 height 15
click at [556, 49] on input "search" at bounding box center [555, 50] width 58 height 12
click at [556, 51] on input "search" at bounding box center [555, 50] width 58 height 12
type input "breaux"
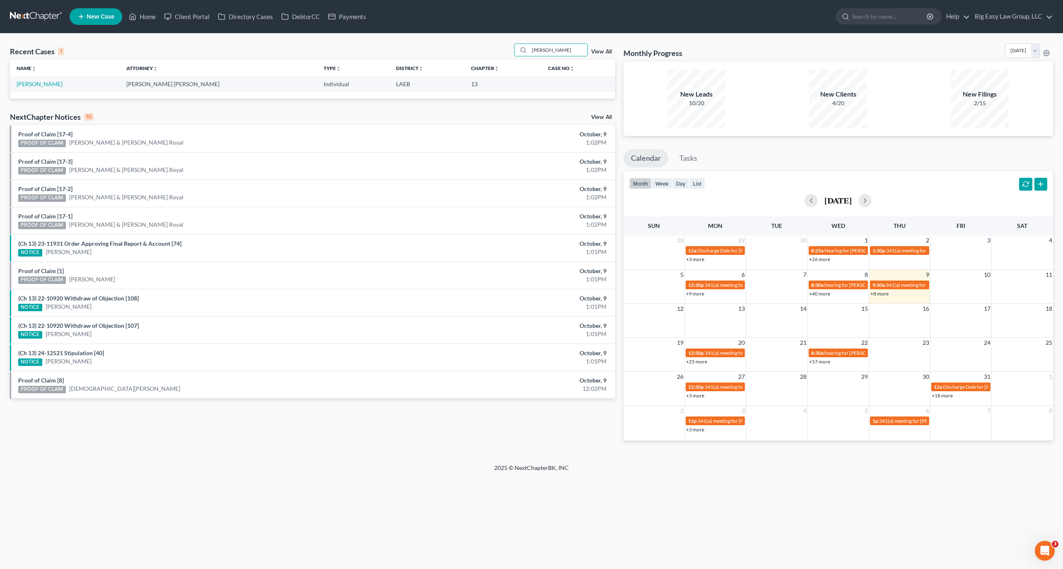
click at [53, 91] on td "Breaux, Karmen" at bounding box center [65, 83] width 110 height 15
click at [52, 87] on td "Breaux, Karmen" at bounding box center [65, 83] width 110 height 15
click at [52, 84] on link "Breaux, Karmen" at bounding box center [40, 83] width 46 height 7
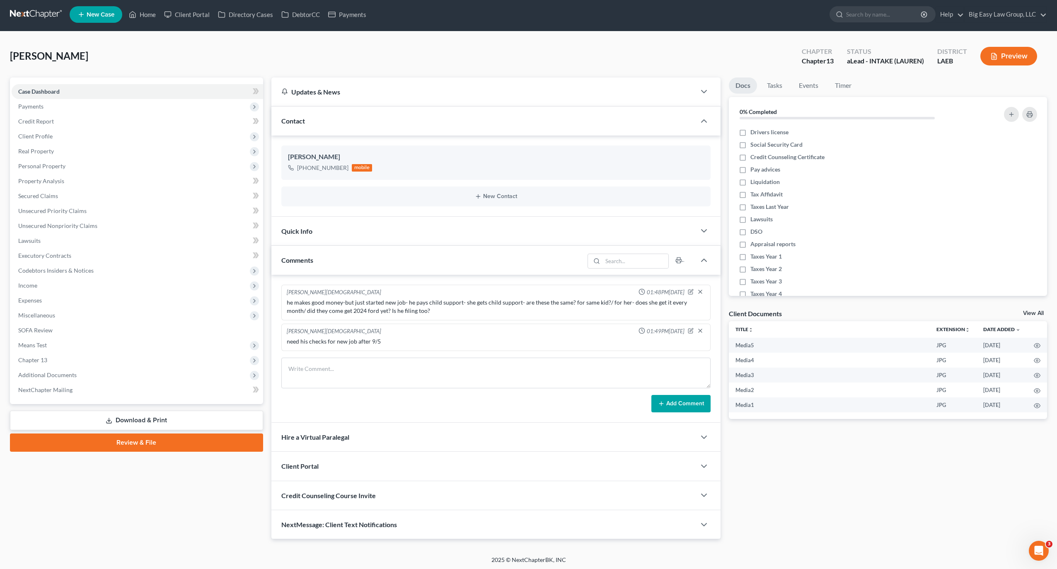
scroll to position [4, 0]
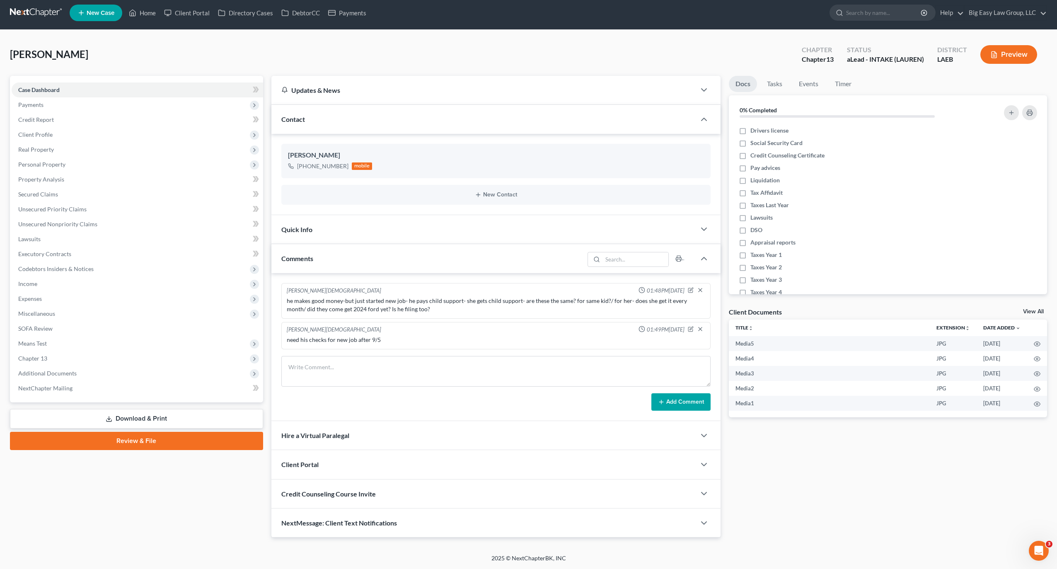
click at [484, 542] on div "Petition Navigation Case Dashboard Payments Invoices Payments Payments Credit R…" at bounding box center [528, 310] width 1037 height 469
click at [500, 531] on div "NextMessage: Client Text Notifications" at bounding box center [483, 522] width 424 height 29
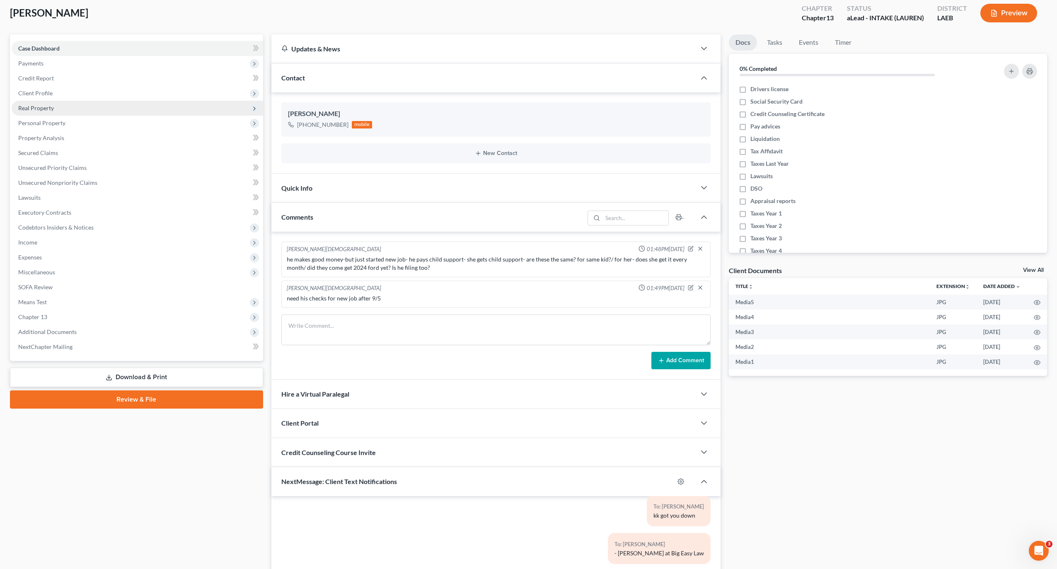
scroll to position [0, 0]
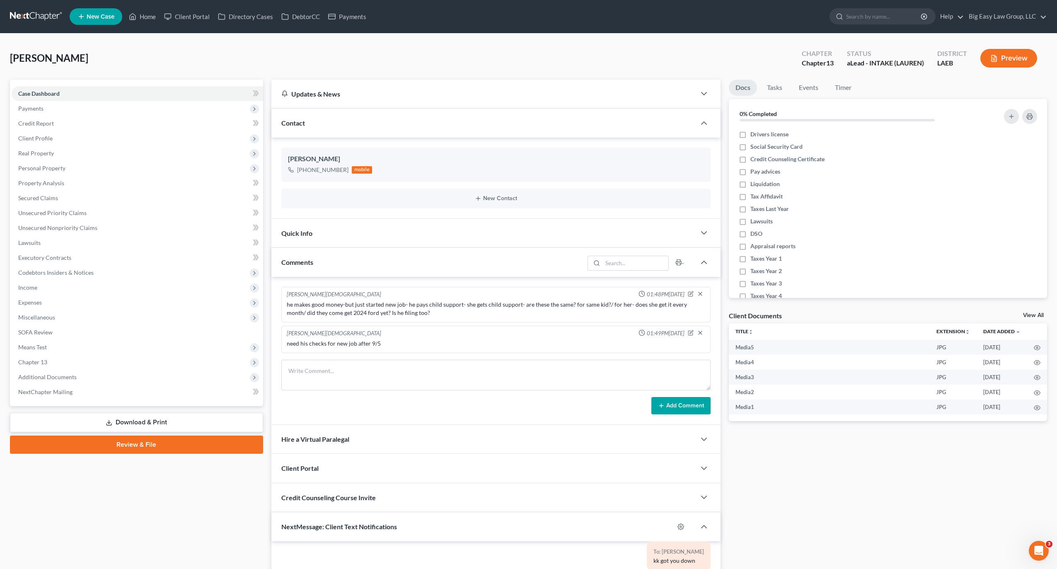
click at [140, 6] on ul "New Case Home Client Portal Directory Cases DebtorCC Payments - No Result - See…" at bounding box center [558, 17] width 977 height 22
click at [140, 11] on link "Home" at bounding box center [142, 16] width 35 height 15
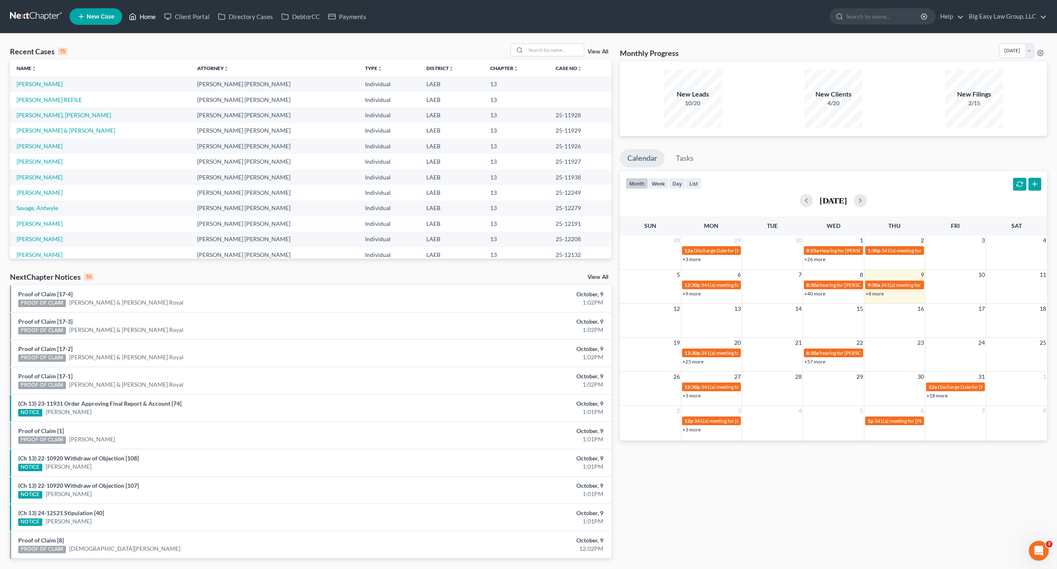
click at [142, 22] on link "Home" at bounding box center [142, 16] width 35 height 15
click at [144, 20] on link "Home" at bounding box center [142, 16] width 35 height 15
click at [146, 10] on link "Home" at bounding box center [142, 16] width 35 height 15
click at [153, 24] on ul "New Case Home Client Portal Directory Cases DebtorCC Payments - No Result - See…" at bounding box center [558, 17] width 977 height 22
drag, startPoint x: 151, startPoint y: 15, endPoint x: 148, endPoint y: 5, distance: 10.8
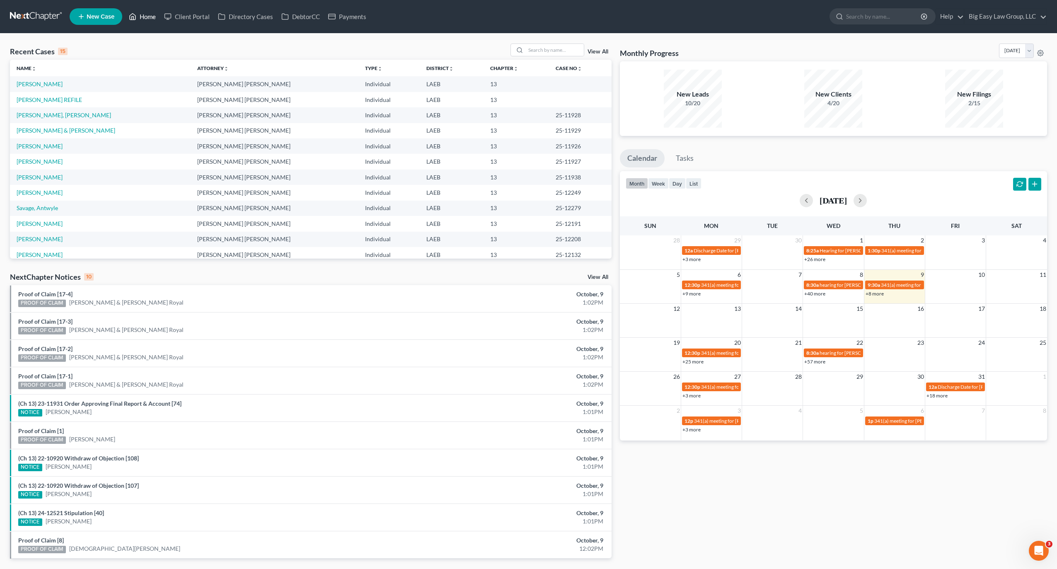
click at [151, 15] on link "Home" at bounding box center [142, 16] width 35 height 15
